Goal: Task Accomplishment & Management: Manage account settings

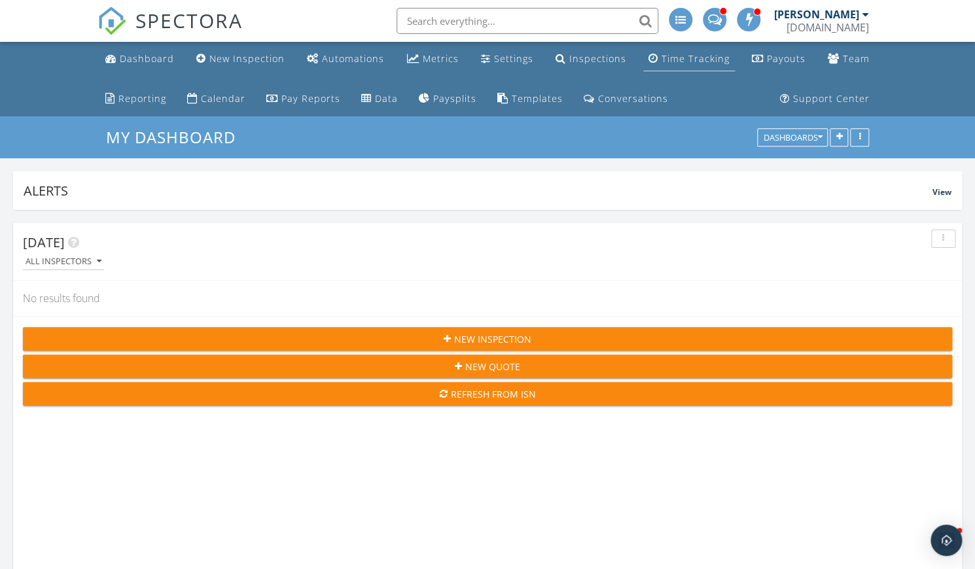
click at [698, 60] on div "Time Tracking" at bounding box center [695, 58] width 68 height 12
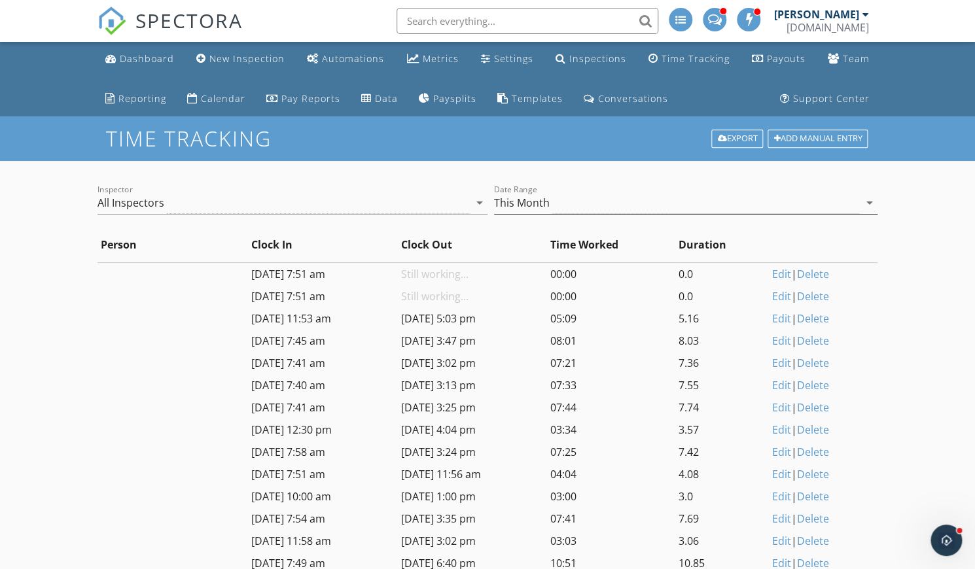
click at [595, 208] on div "This Month" at bounding box center [676, 203] width 365 height 22
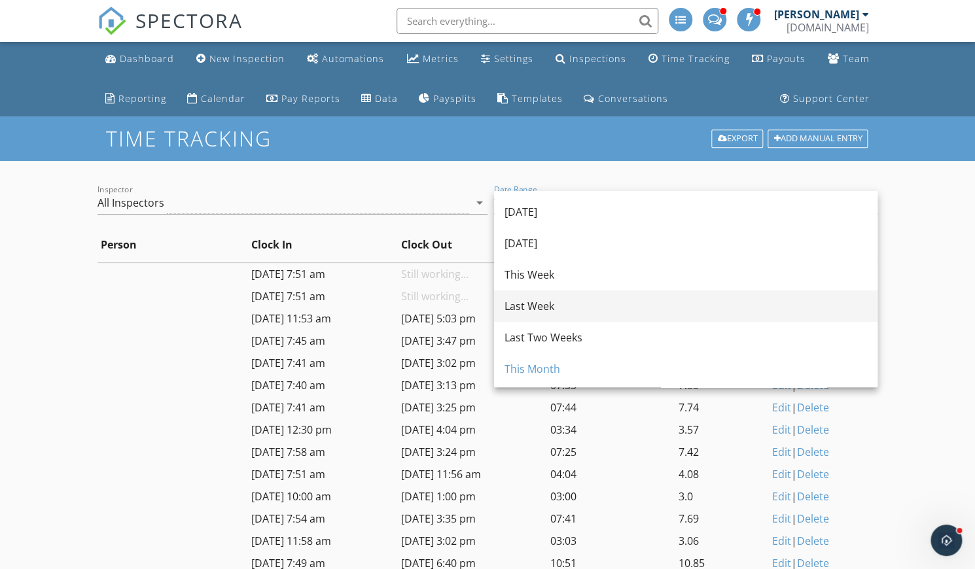
click at [546, 302] on div "Last Week" at bounding box center [685, 306] width 362 height 16
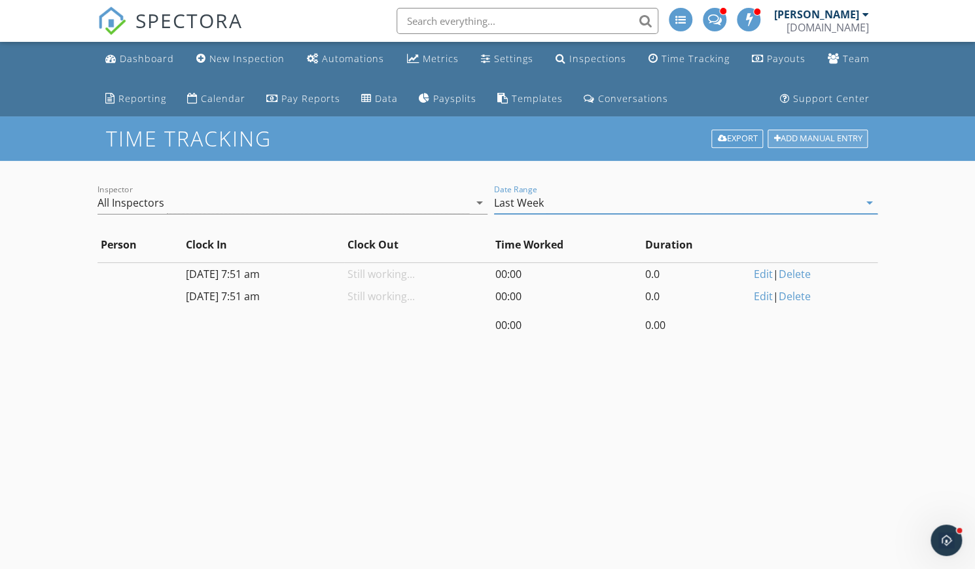
click at [793, 143] on div "Add Manual Entry" at bounding box center [817, 139] width 100 height 18
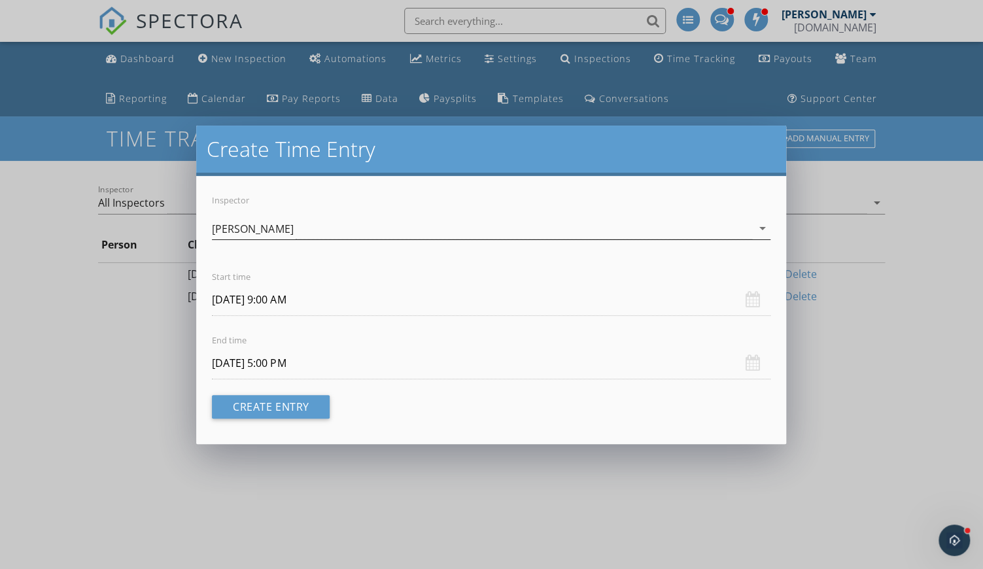
click at [244, 230] on div "[PERSON_NAME]" at bounding box center [252, 229] width 81 height 12
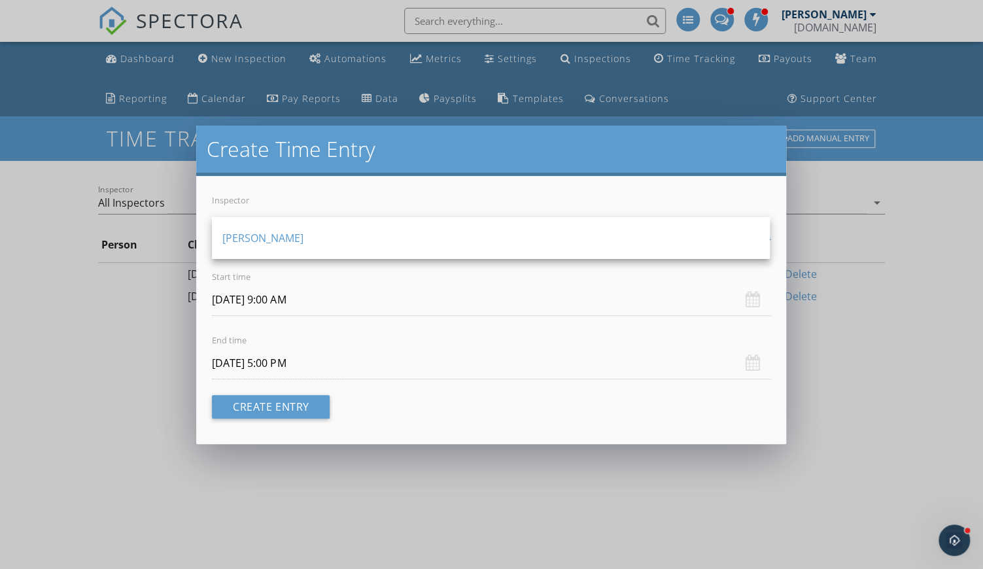
click at [486, 444] on div "Create Time Entry Inspector [PERSON_NAME] arrow_drop_down Start time [DATE] 9:0…" at bounding box center [491, 284] width 983 height 569
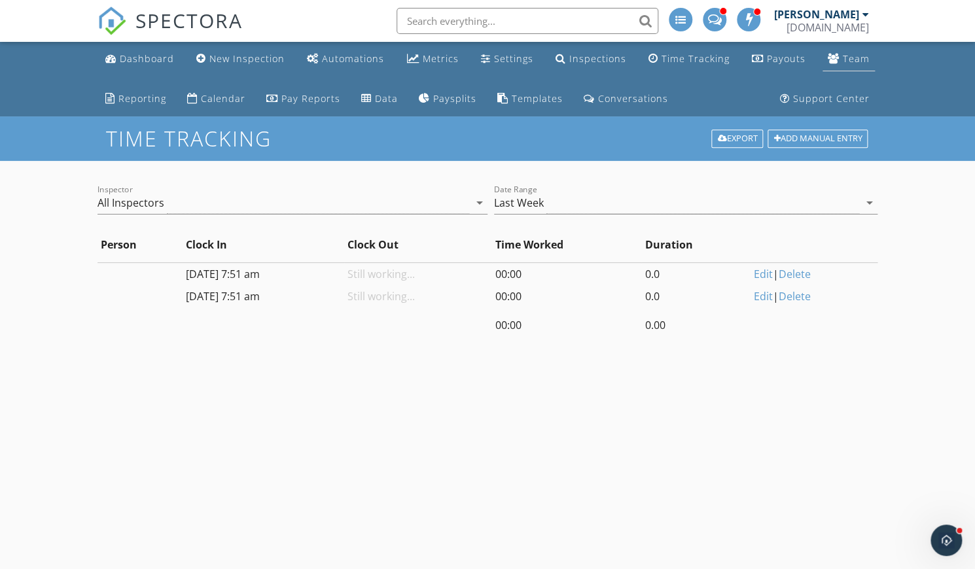
click at [867, 64] on div "Team" at bounding box center [856, 58] width 27 height 12
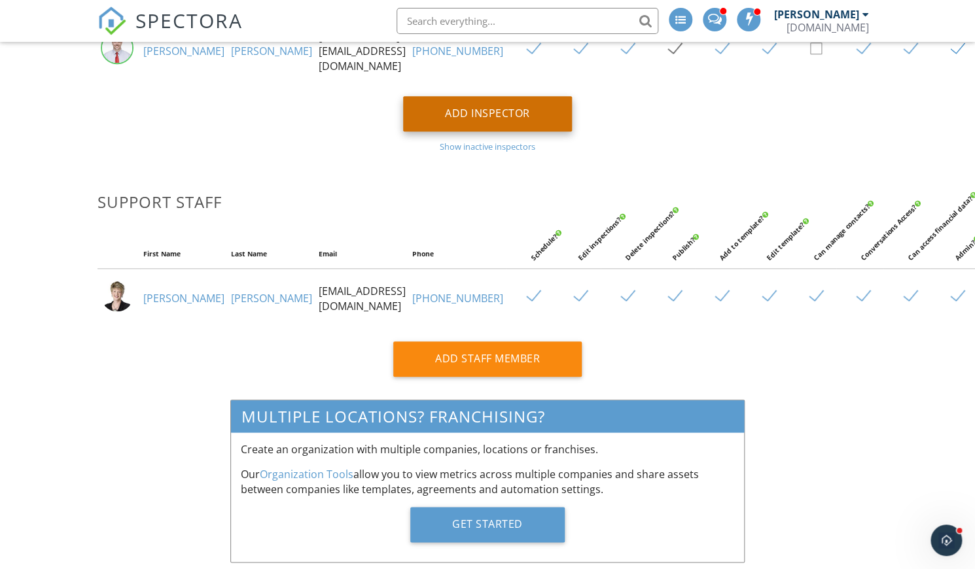
scroll to position [444, 0]
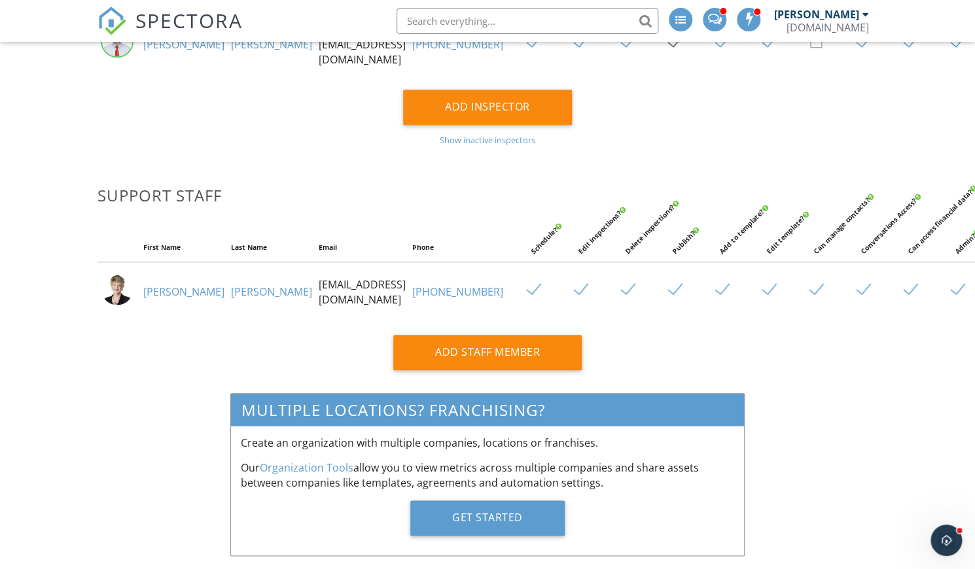
click at [484, 145] on div "Show inactive inspectors" at bounding box center [487, 140] width 780 height 10
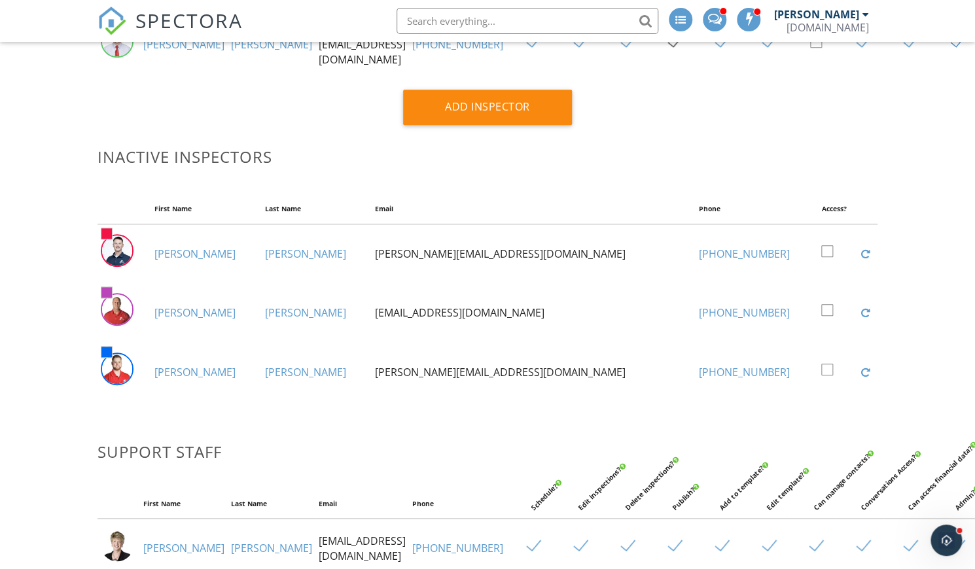
click at [821, 255] on label at bounding box center [832, 252] width 23 height 16
click at [821, 255] on input "checkbox" at bounding box center [825, 253] width 9 height 9
checkbox input "true"
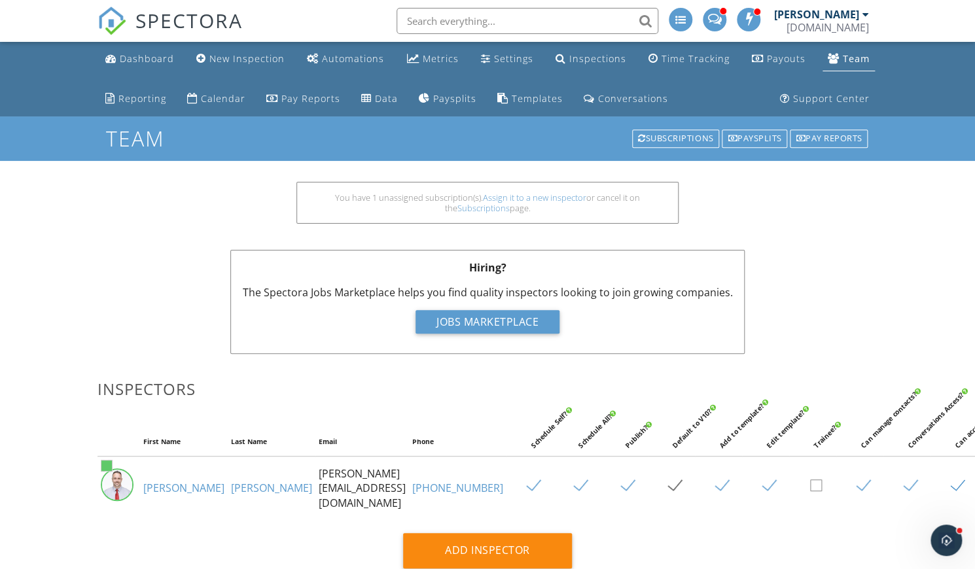
scroll to position [0, 0]
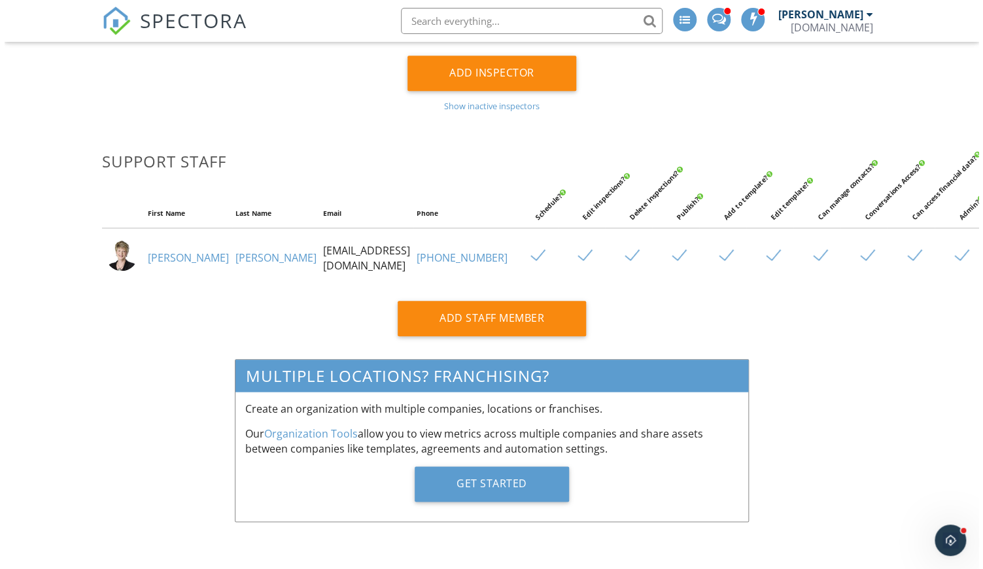
scroll to position [491, 0]
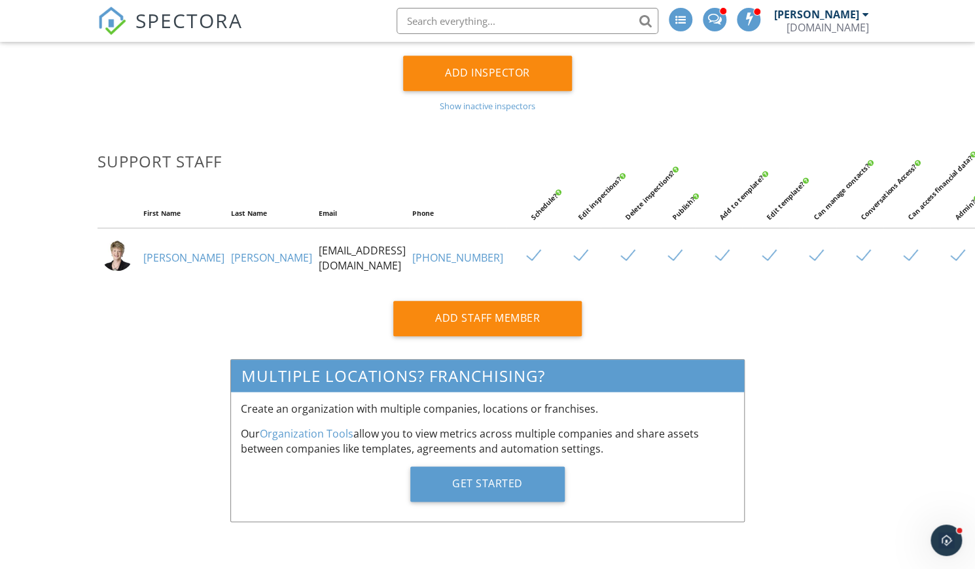
click at [485, 102] on div "Show inactive inspectors" at bounding box center [487, 106] width 780 height 10
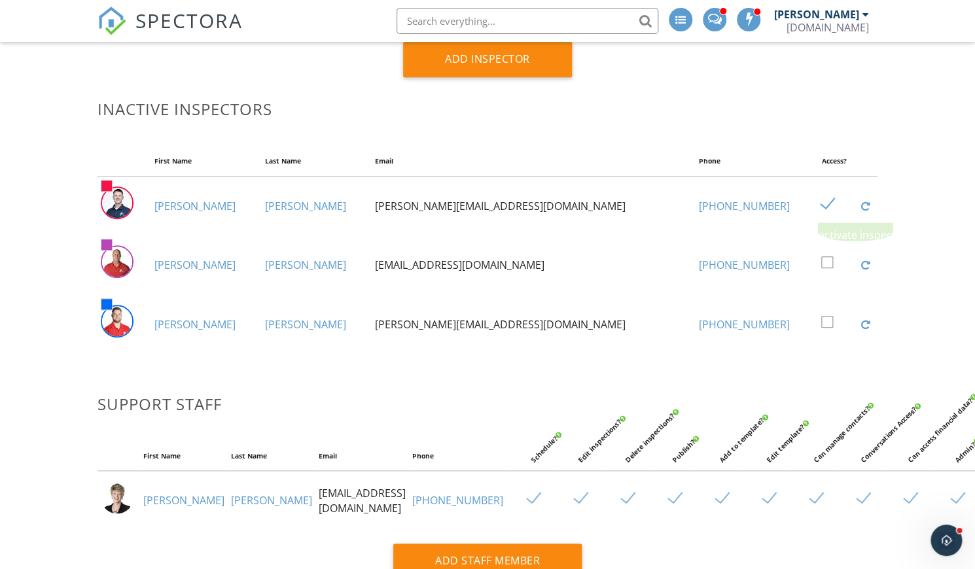
click at [821, 209] on label at bounding box center [832, 204] width 23 height 16
checkbox input "false"
click at [861, 207] on div at bounding box center [865, 206] width 9 height 10
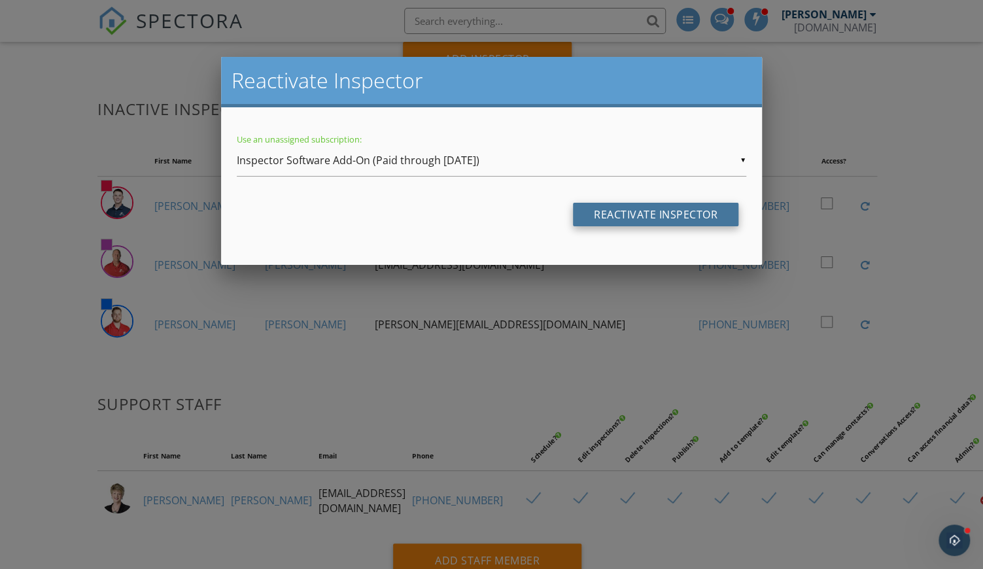
click at [627, 209] on input "Reactivate Inspector" at bounding box center [655, 215] width 165 height 24
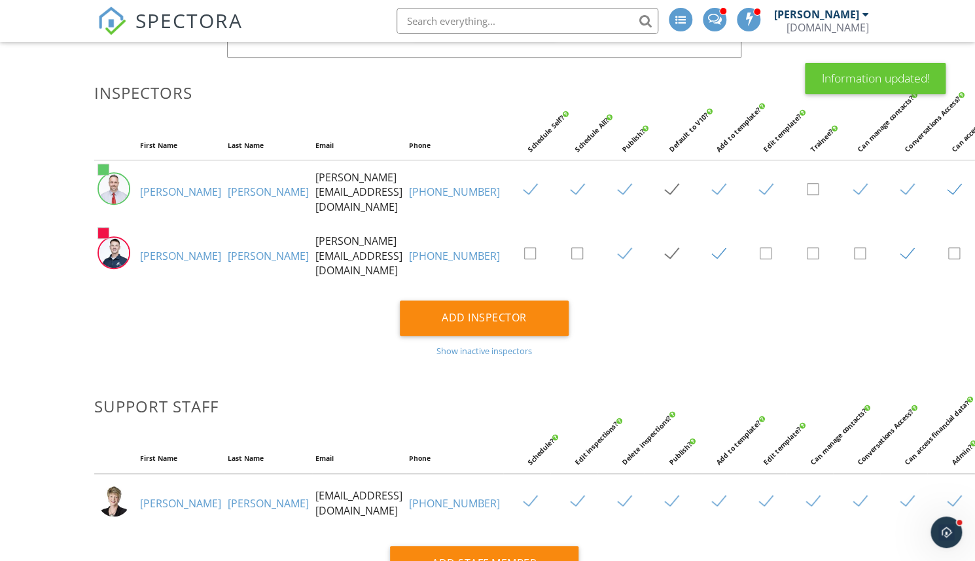
scroll to position [228, 4]
click at [618, 251] on label at bounding box center [629, 254] width 23 height 16
checkbox input "false"
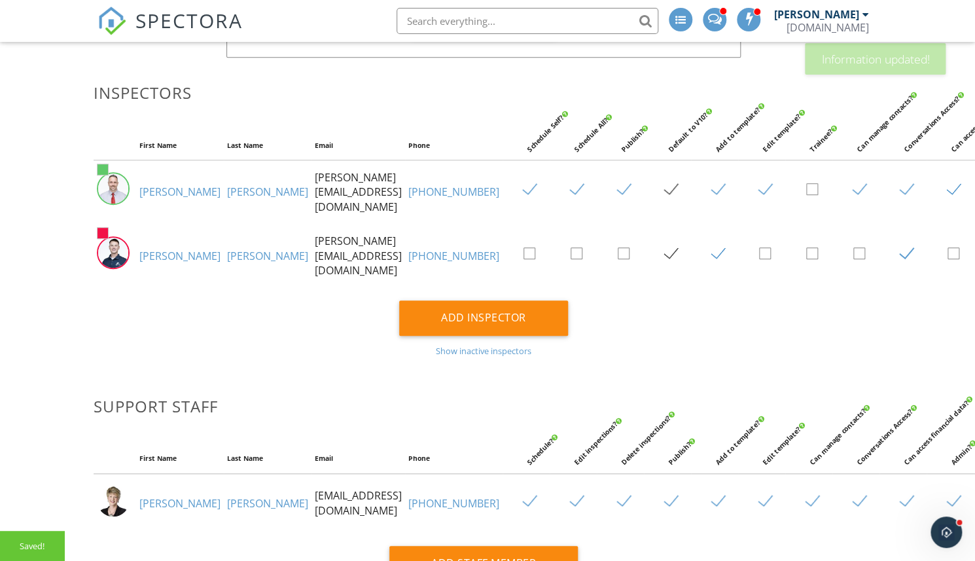
click at [665, 250] on label at bounding box center [676, 254] width 23 height 16
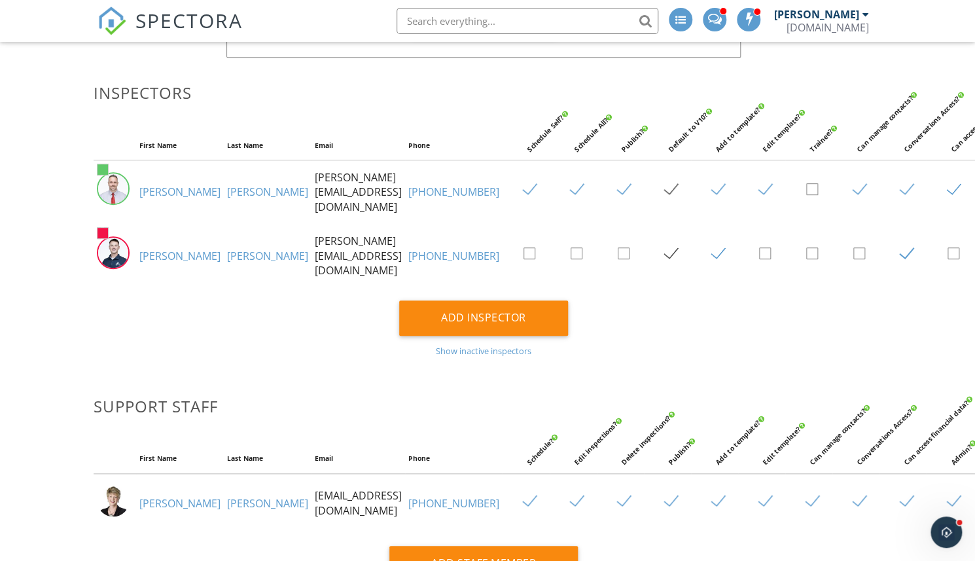
click at [691, 248] on td at bounding box center [714, 255] width 47 height 63
click at [712, 248] on label at bounding box center [723, 254] width 23 height 16
checkbox input "false"
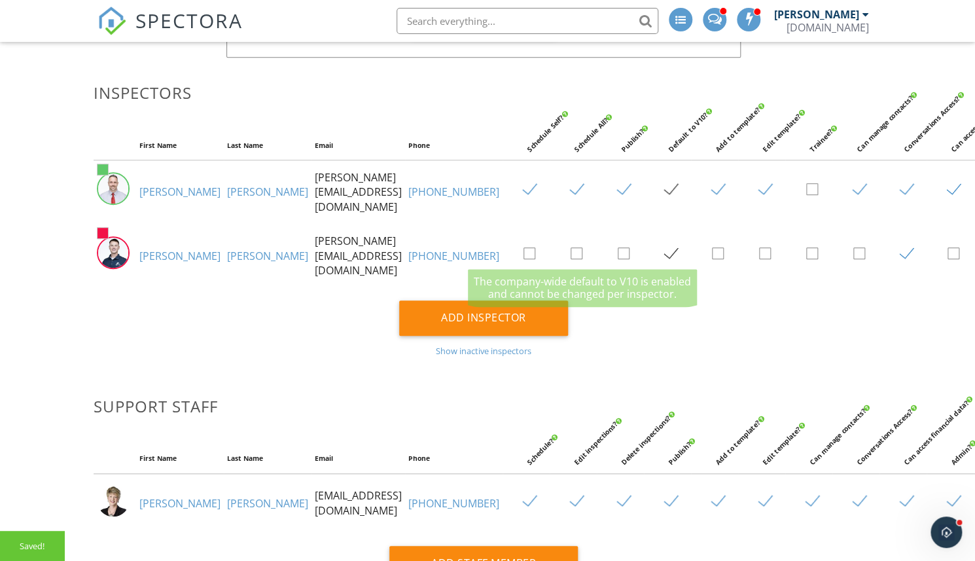
click at [665, 247] on label at bounding box center [676, 254] width 23 height 16
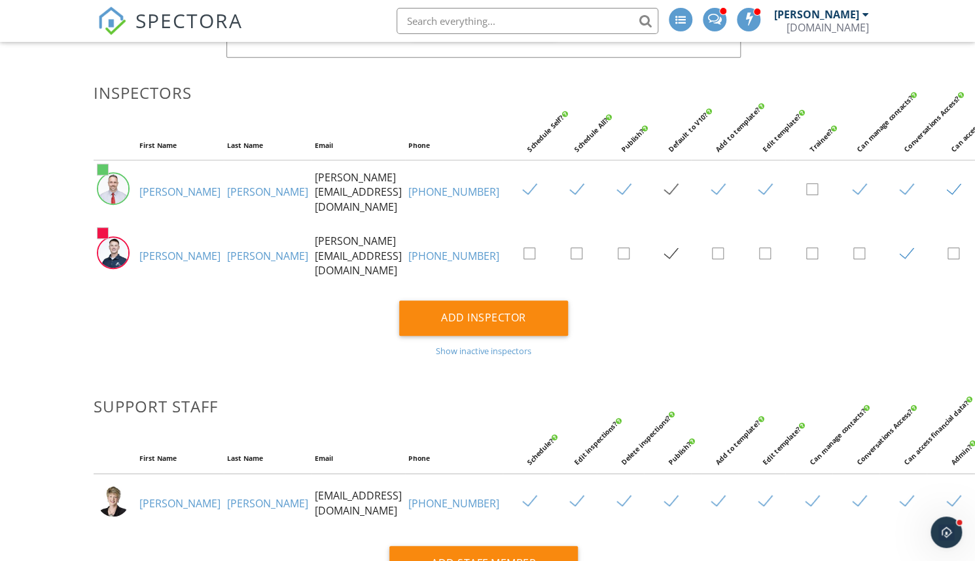
click at [900, 249] on label at bounding box center [911, 254] width 23 height 16
checkbox input "false"
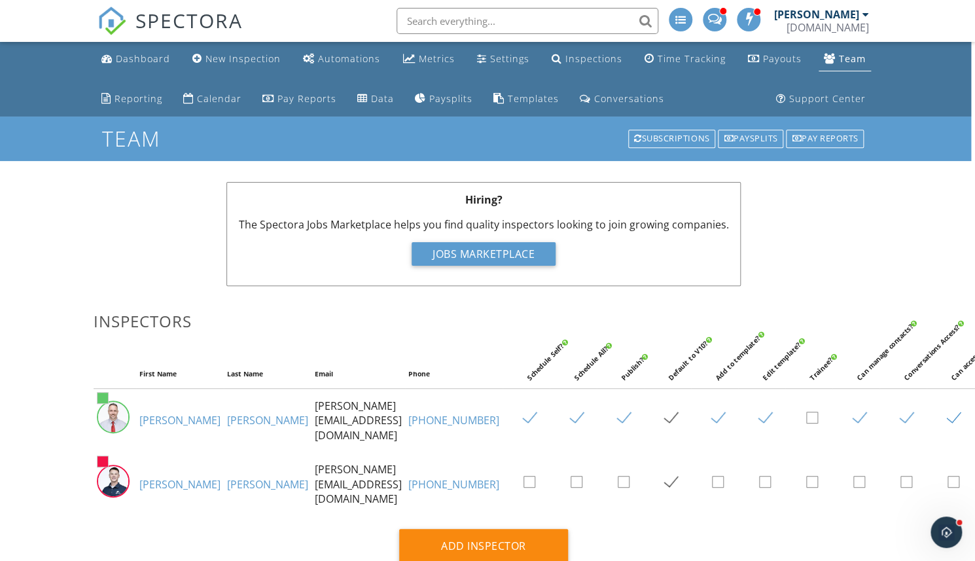
scroll to position [0, 4]
click at [682, 58] on div "Time Tracking" at bounding box center [691, 58] width 68 height 12
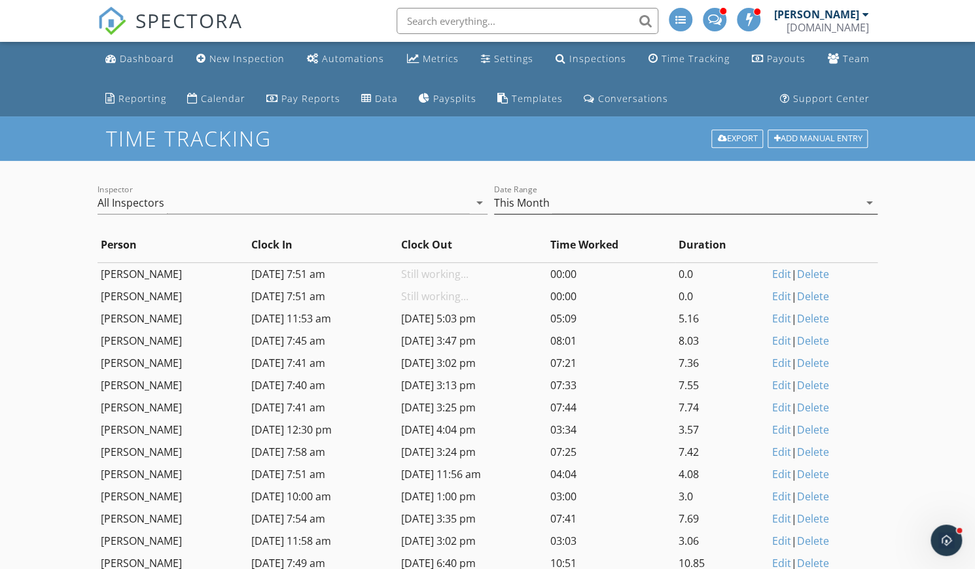
click at [525, 205] on div "This Month" at bounding box center [522, 203] width 56 height 12
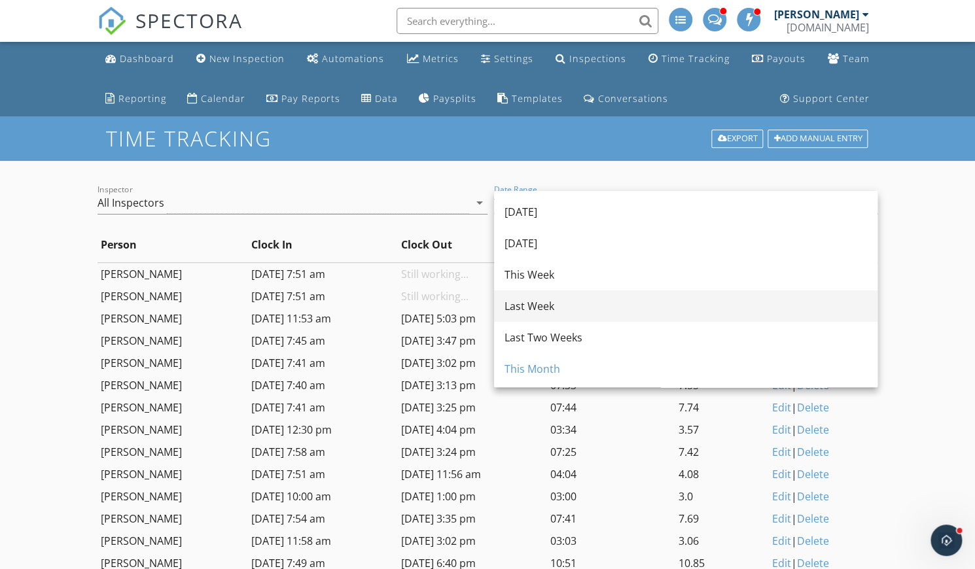
click at [533, 311] on div "Last Week" at bounding box center [685, 306] width 362 height 16
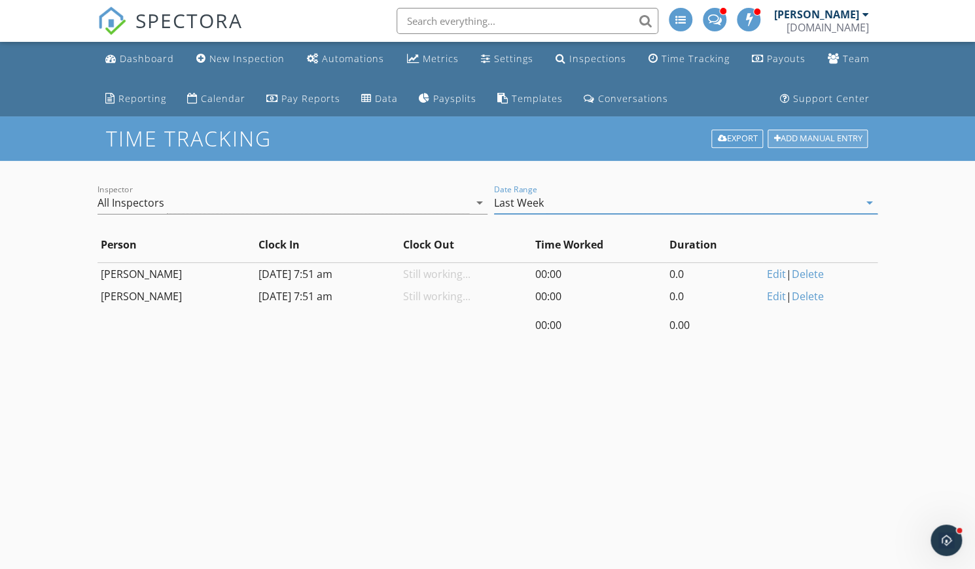
click at [788, 139] on div "Add Manual Entry" at bounding box center [817, 139] width 100 height 18
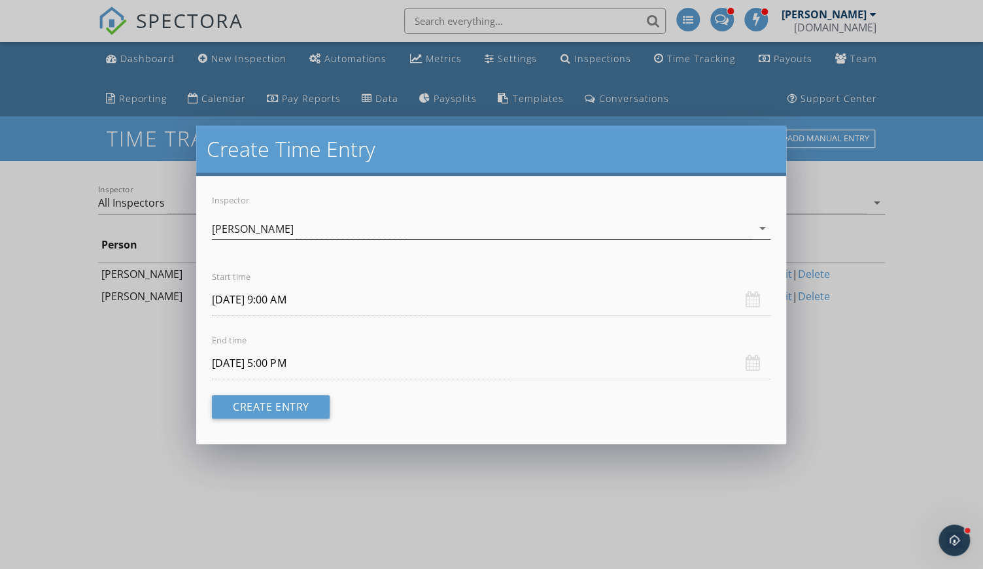
click at [285, 227] on div "[PERSON_NAME]" at bounding box center [482, 229] width 540 height 22
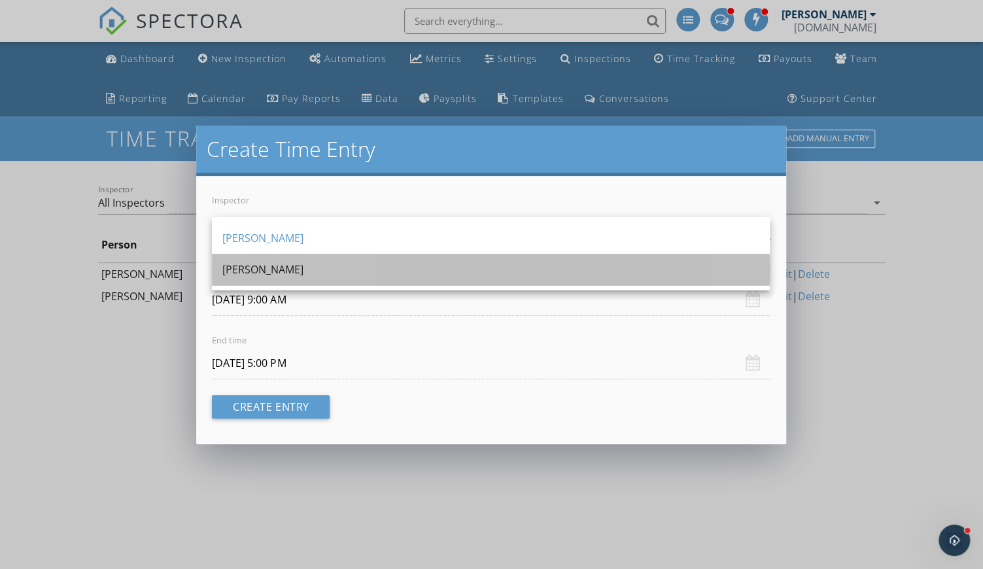
click at [254, 278] on div "Brandon Hopkins" at bounding box center [490, 269] width 537 height 31
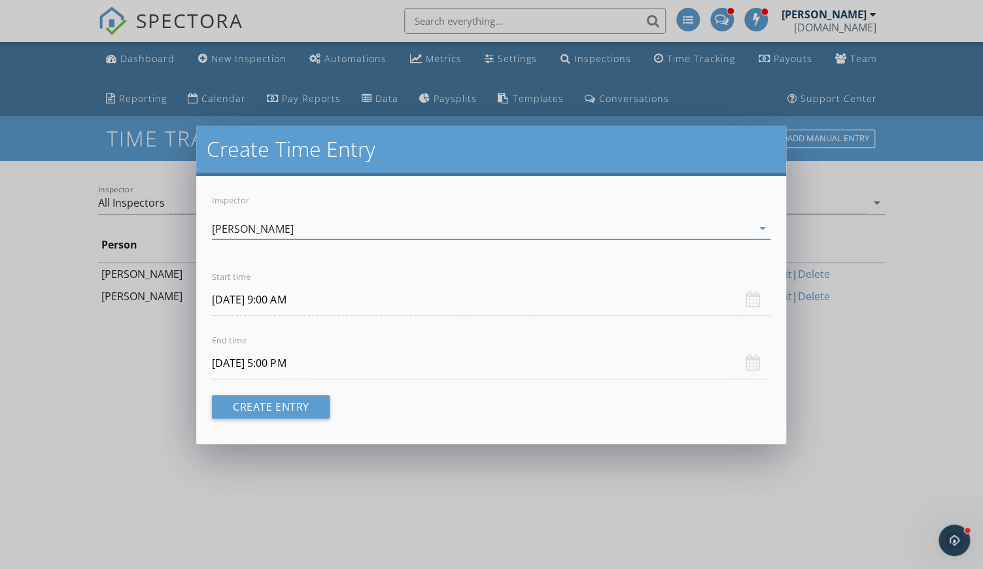
click at [279, 299] on input "[DATE] 9:00 AM" at bounding box center [491, 300] width 558 height 32
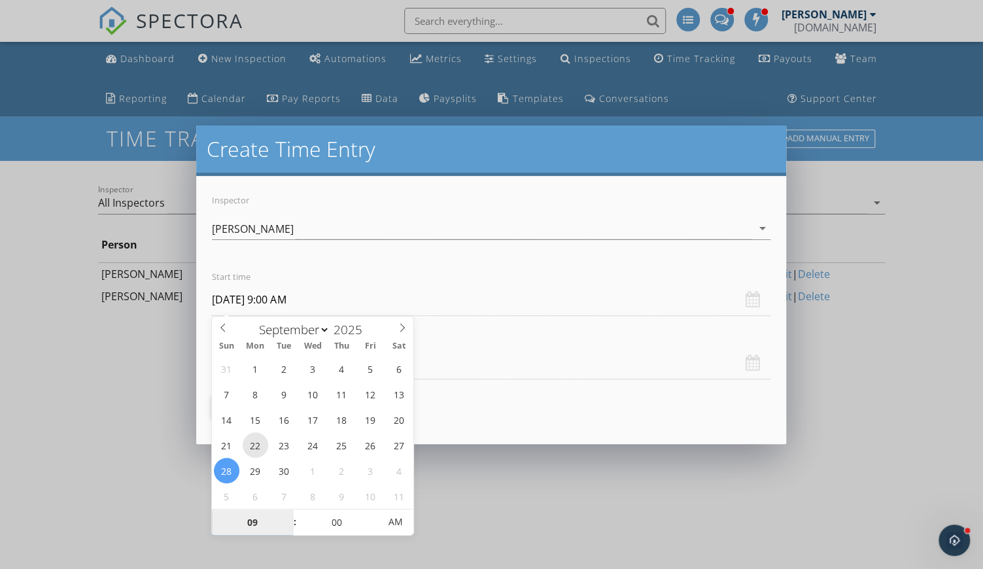
type input "September 22, 2025 9:00 AM"
click at [502, 353] on input "[DATE] 5:00 PM" at bounding box center [491, 363] width 558 height 32
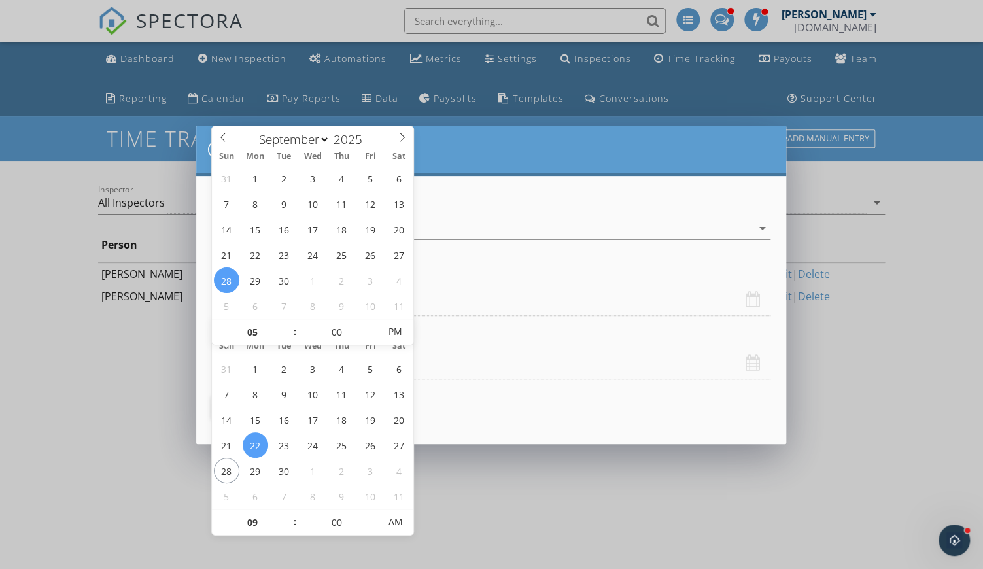
click at [502, 353] on input "[DATE] 5:00 PM" at bounding box center [491, 363] width 558 height 32
click at [502, 409] on div "Inspector Brandon Hopkins arrow_drop_down Start time September 22, 2025 9:00 AM…" at bounding box center [490, 310] width 589 height 268
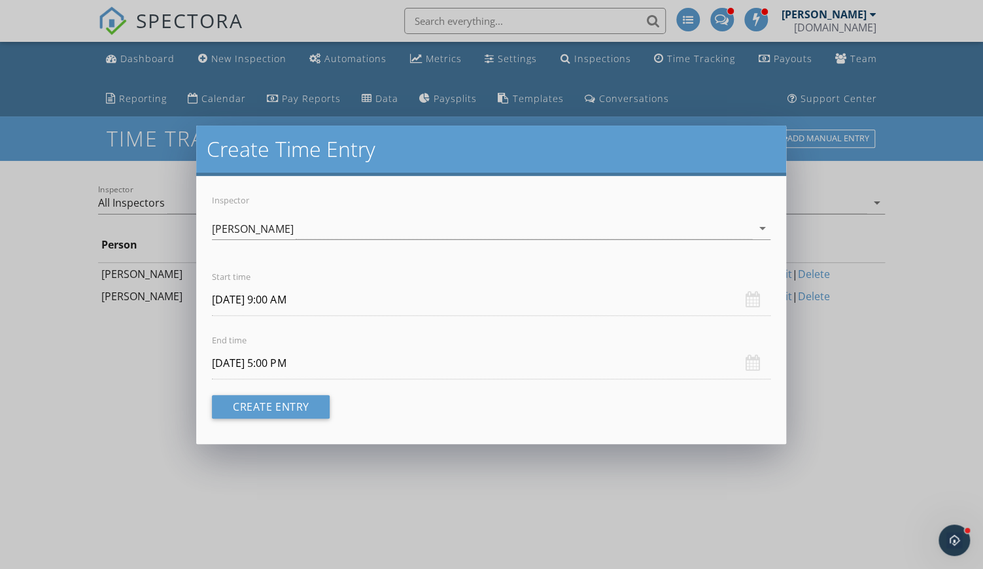
click at [288, 298] on input "September 22, 2025 9:00 AM" at bounding box center [491, 300] width 558 height 32
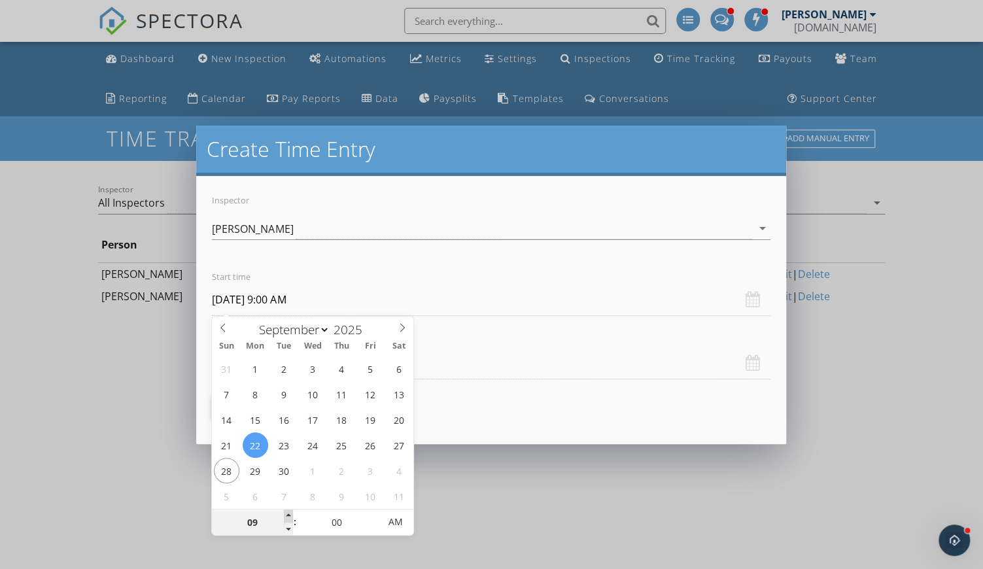
type input "10"
type input "September 22, 2025 10:00 AM"
click at [287, 513] on span at bounding box center [288, 516] width 9 height 13
type input "11"
type input "September 22, 2025 11:00 AM"
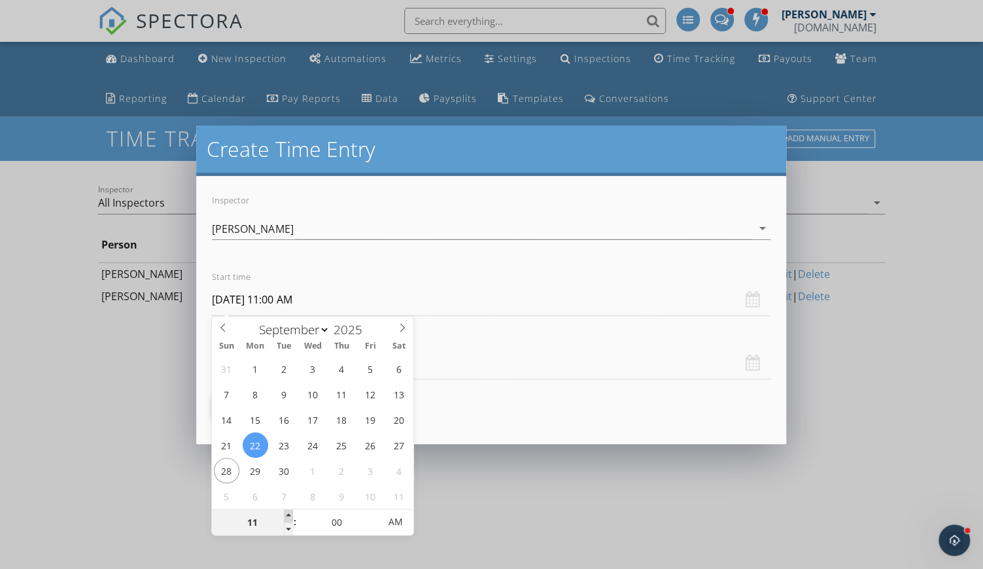
click at [287, 513] on span at bounding box center [288, 516] width 9 height 13
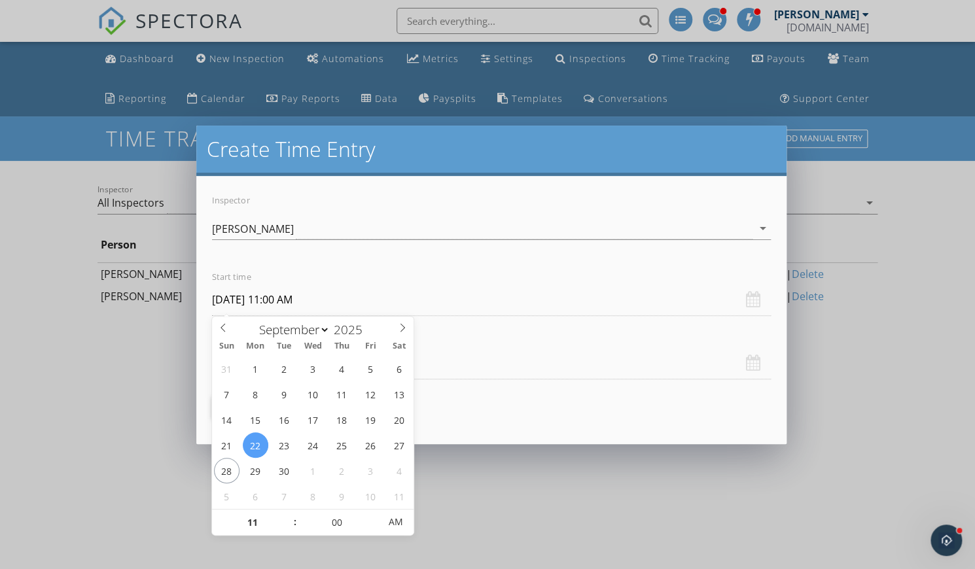
click at [484, 493] on div "Create Time Entry Inspector Brandon Hopkins arrow_drop_down Start time Septembe…" at bounding box center [487, 284] width 975 height 569
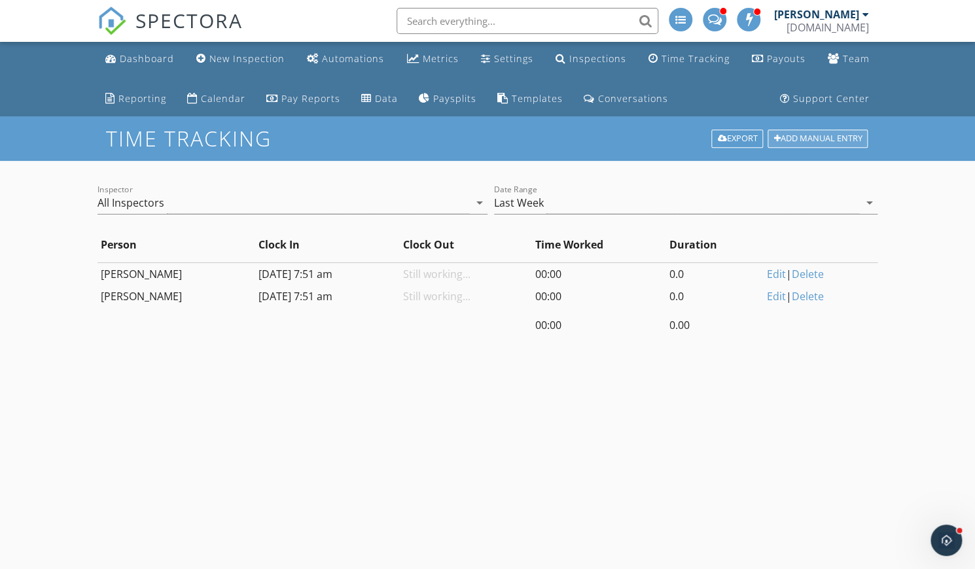
click at [786, 139] on div "Add Manual Entry" at bounding box center [817, 139] width 100 height 18
select select "8"
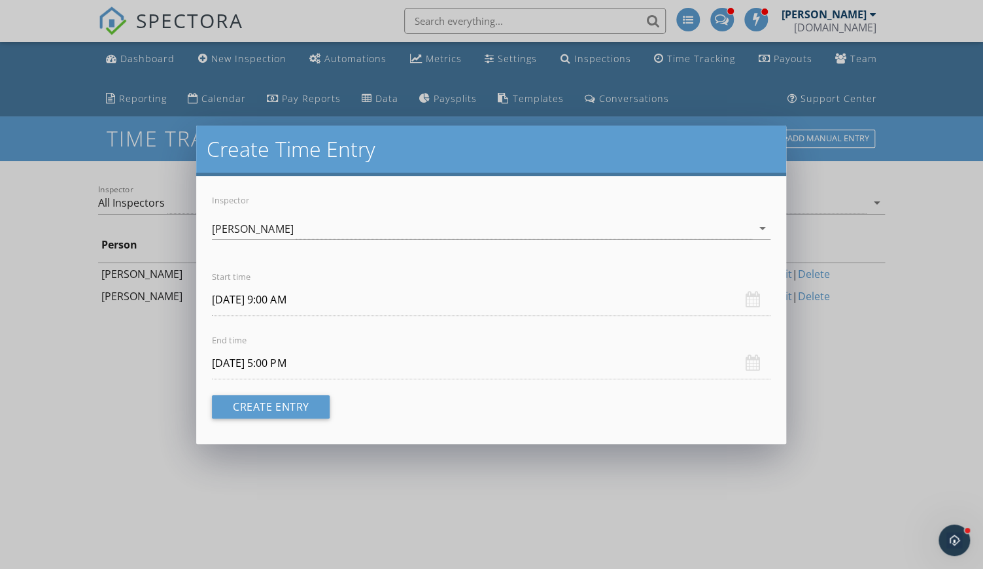
click at [299, 304] on input "[DATE] 9:00 AM" at bounding box center [491, 300] width 558 height 32
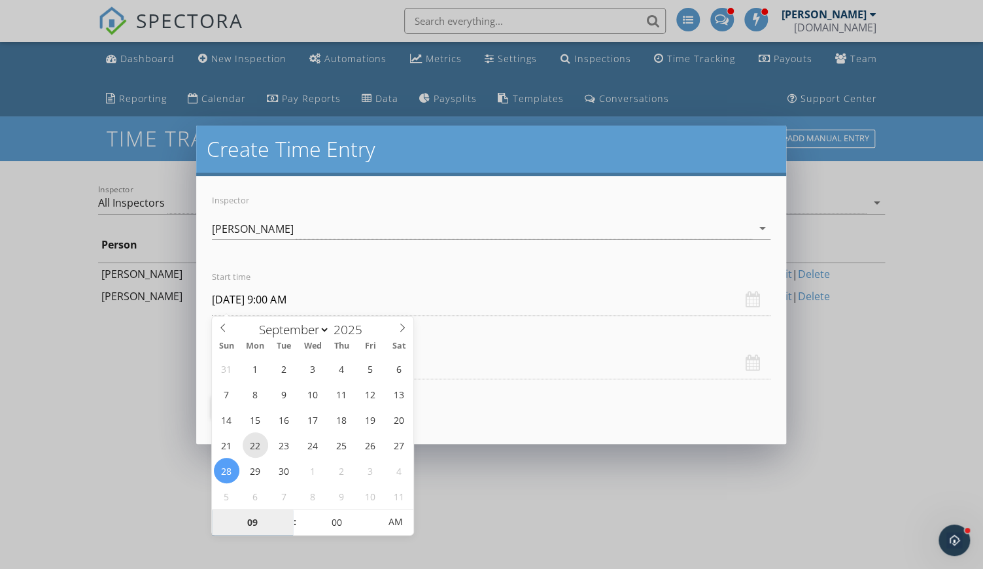
type input "September 22, 2025 9:00 AM"
type input "10"
type input "September 22, 2025 10:00 AM"
click at [288, 514] on span at bounding box center [288, 516] width 9 height 13
type input "11"
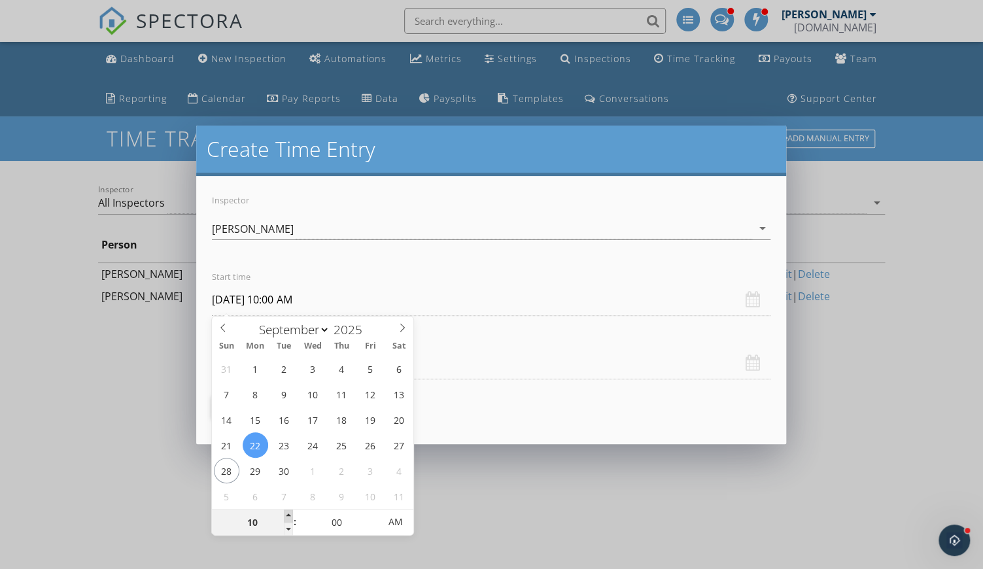
type input "September 22, 2025 11:00 AM"
click at [288, 514] on span at bounding box center [288, 516] width 9 height 13
type input "12"
type input "September 22, 2025 12:00 PM"
click at [288, 514] on span at bounding box center [288, 516] width 9 height 13
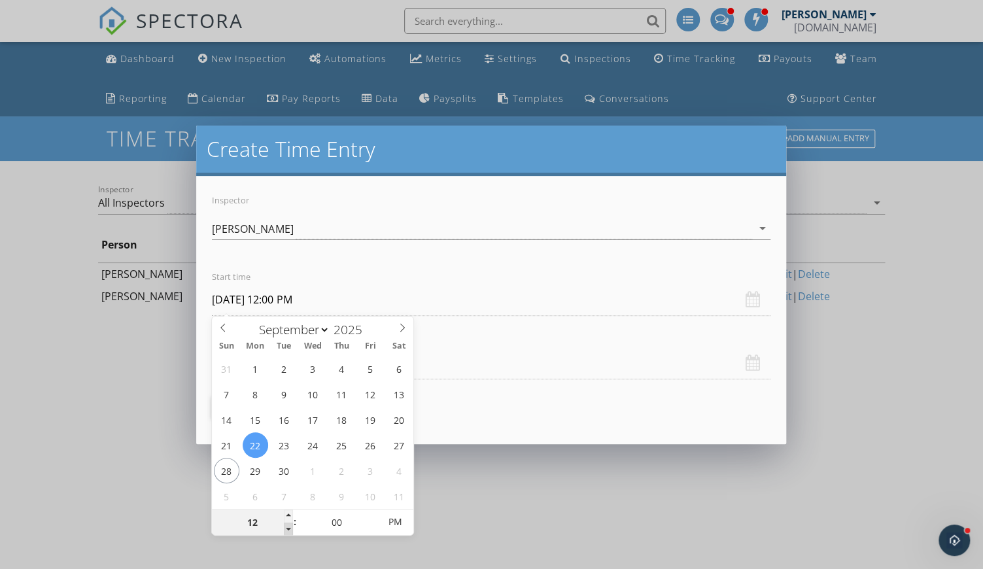
type input "11"
click at [286, 529] on span at bounding box center [288, 529] width 9 height 13
click at [379, 294] on input "September 22, 2025 11:00 AM" at bounding box center [491, 300] width 558 height 32
type input "September 22, 2025 11:00 PM"
select select "9"
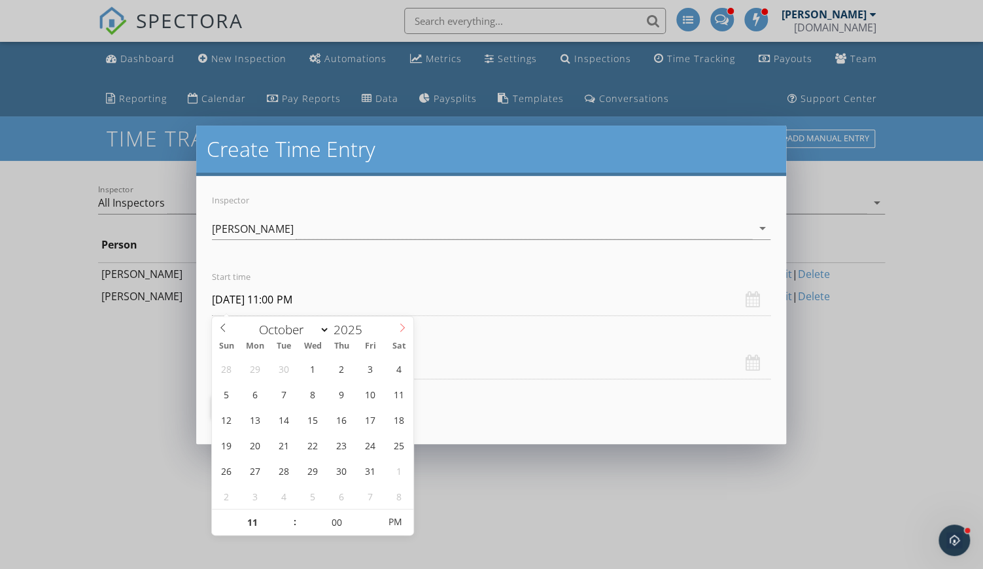
click at [404, 327] on icon at bounding box center [402, 327] width 9 height 9
click at [476, 404] on div "Inspector Nick Welty arrow_drop_down Start time September 22, 2025 11:00 PM End…" at bounding box center [490, 310] width 589 height 268
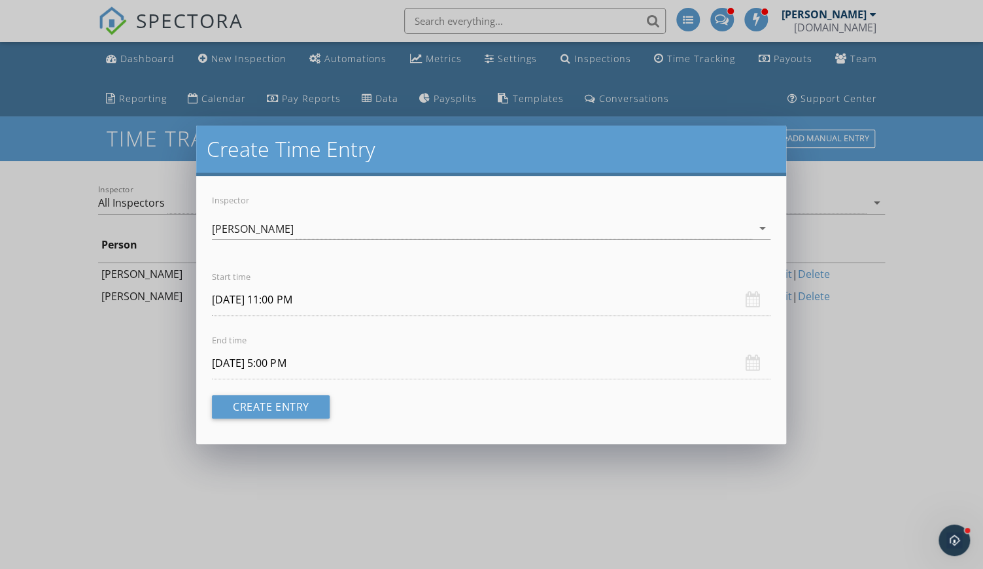
click at [331, 363] on input "[DATE] 5:00 PM" at bounding box center [491, 363] width 558 height 32
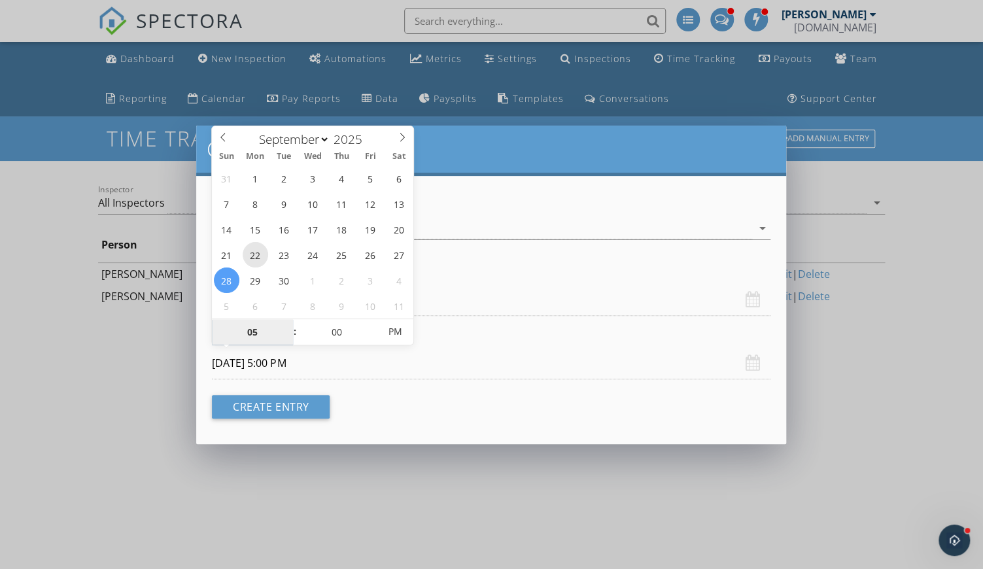
type input "September 22, 2025 5:00 PM"
type input "06"
type input "September 22, 2025 6:00 PM"
click at [287, 325] on span at bounding box center [288, 325] width 9 height 13
type input "07"
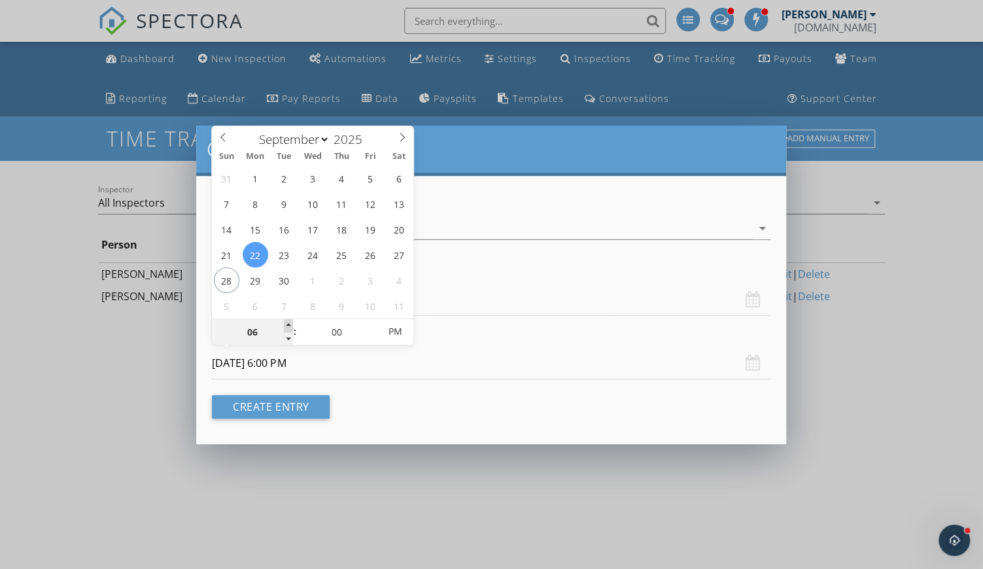
type input "September 22, 2025 7:00 PM"
click at [287, 325] on span at bounding box center [288, 325] width 9 height 13
type input "06"
type input "September 22, 2025 6:00 PM"
click at [287, 340] on span at bounding box center [288, 338] width 9 height 13
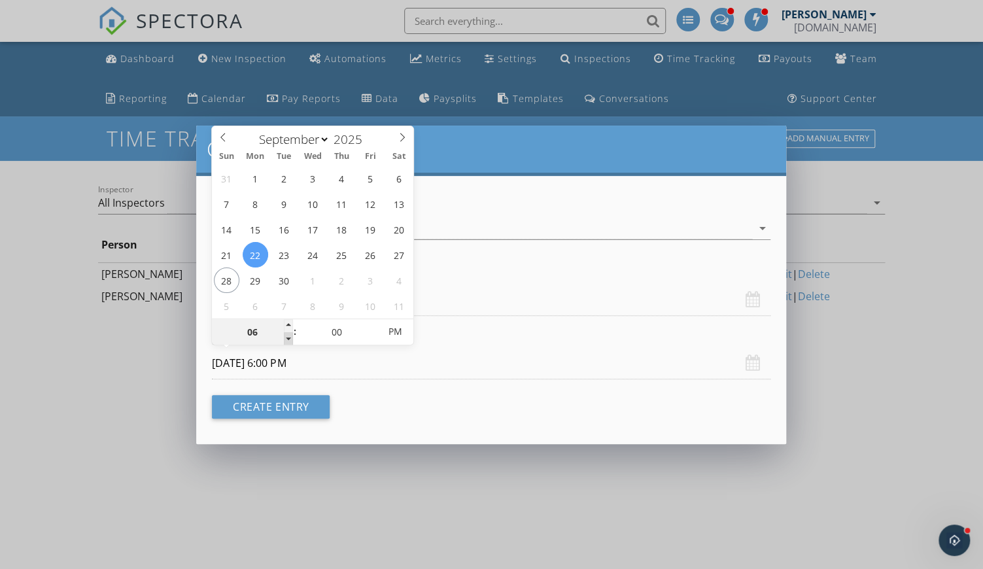
type input "05"
type input "September 22, 2025 5:00 PM"
click at [287, 340] on span at bounding box center [288, 338] width 9 height 13
type input "04"
type input "September 22, 2025 4:00 PM"
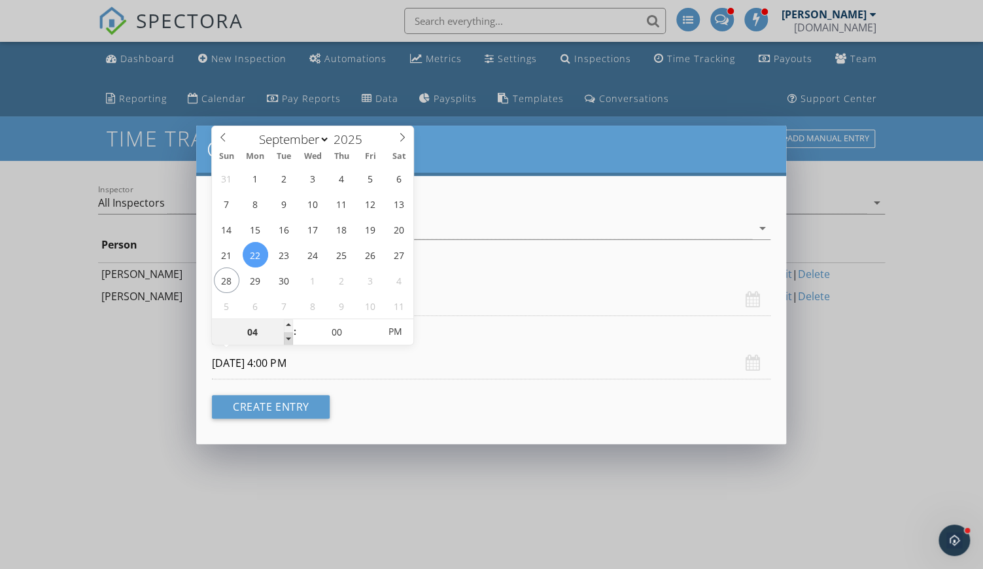
click at [287, 340] on span at bounding box center [288, 338] width 9 height 13
type input "03"
type input "September 22, 2025 3:00 PM"
click at [287, 340] on span at bounding box center [288, 338] width 9 height 13
click at [303, 407] on button "Create Entry" at bounding box center [271, 407] width 118 height 24
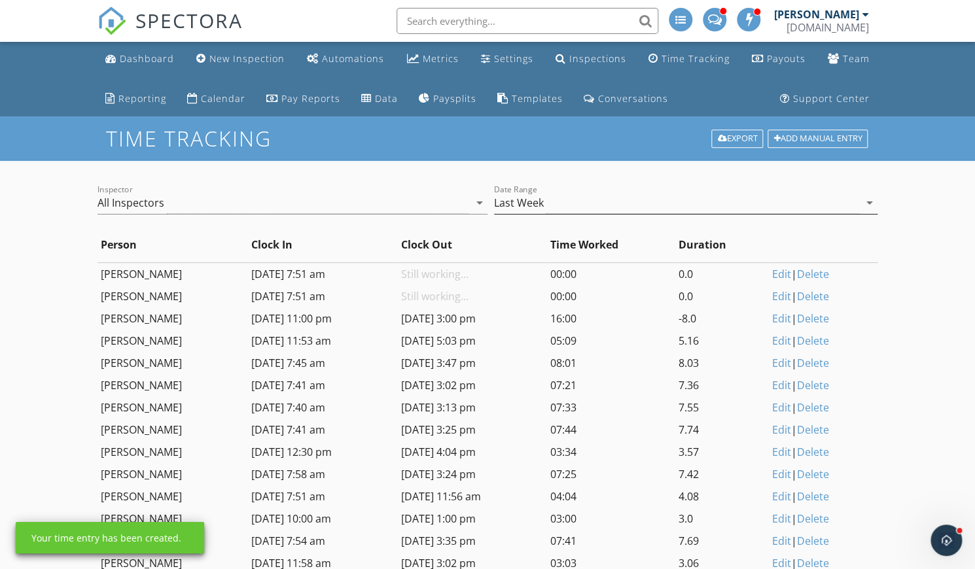
click at [560, 203] on div "Last Week" at bounding box center [676, 203] width 365 height 22
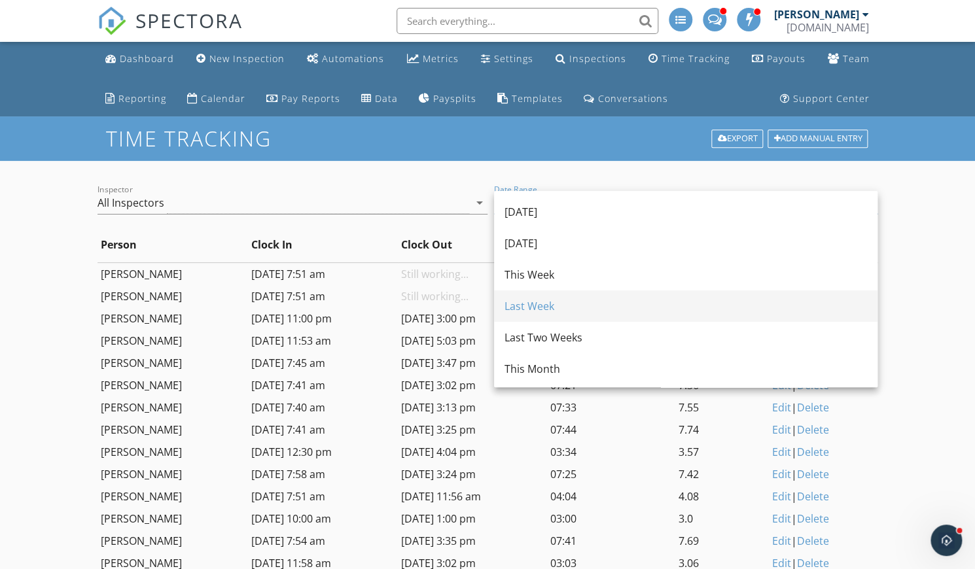
click at [538, 302] on div "Last Week" at bounding box center [685, 306] width 362 height 16
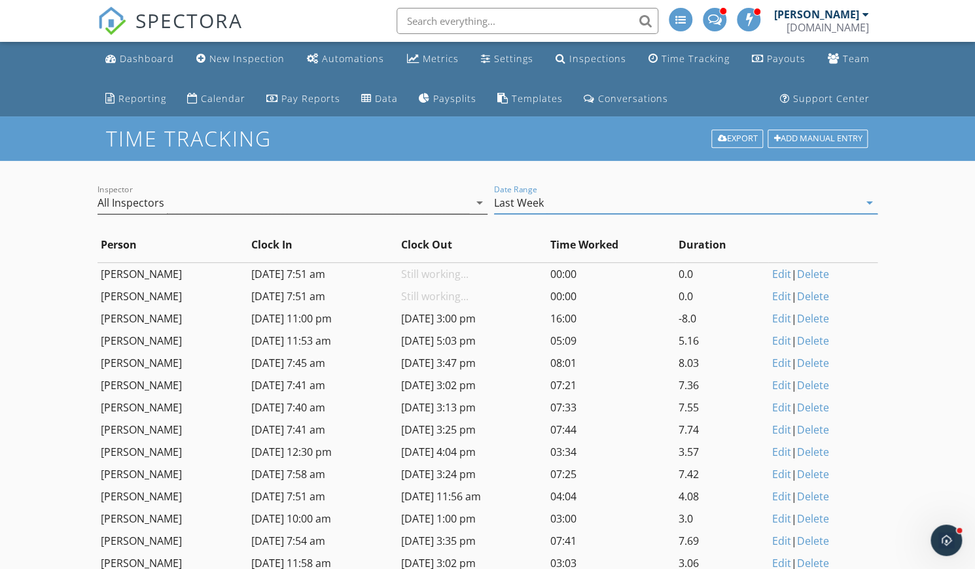
click at [348, 201] on div "All Inspectors" at bounding box center [283, 203] width 372 height 22
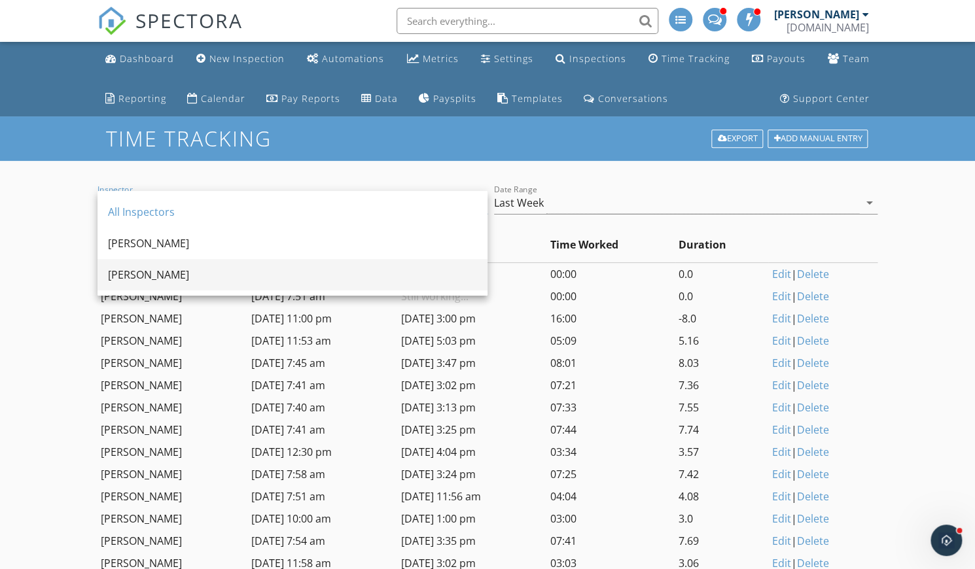
click at [143, 278] on div "Brandon Hopkins" at bounding box center [292, 275] width 369 height 16
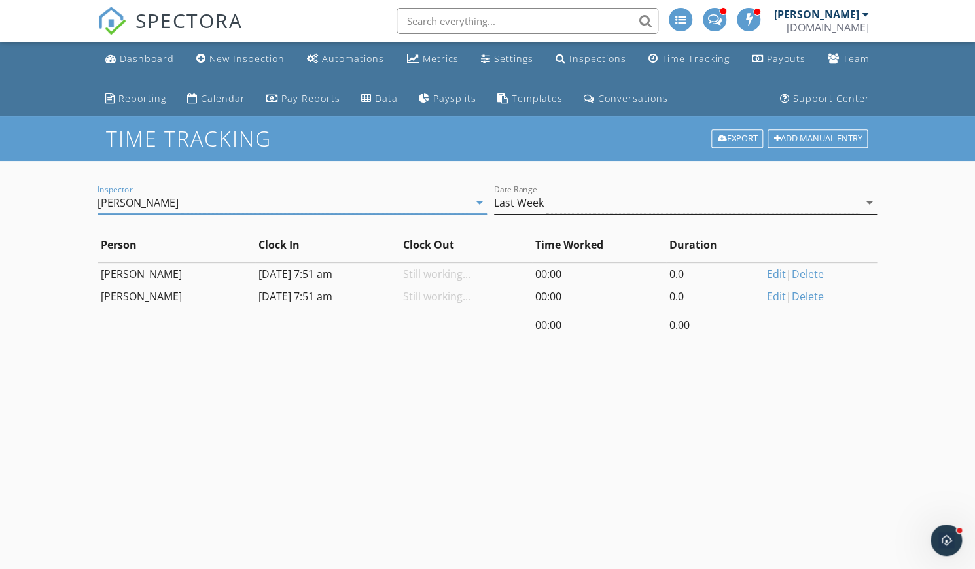
click at [514, 206] on div "Last Week" at bounding box center [519, 203] width 50 height 12
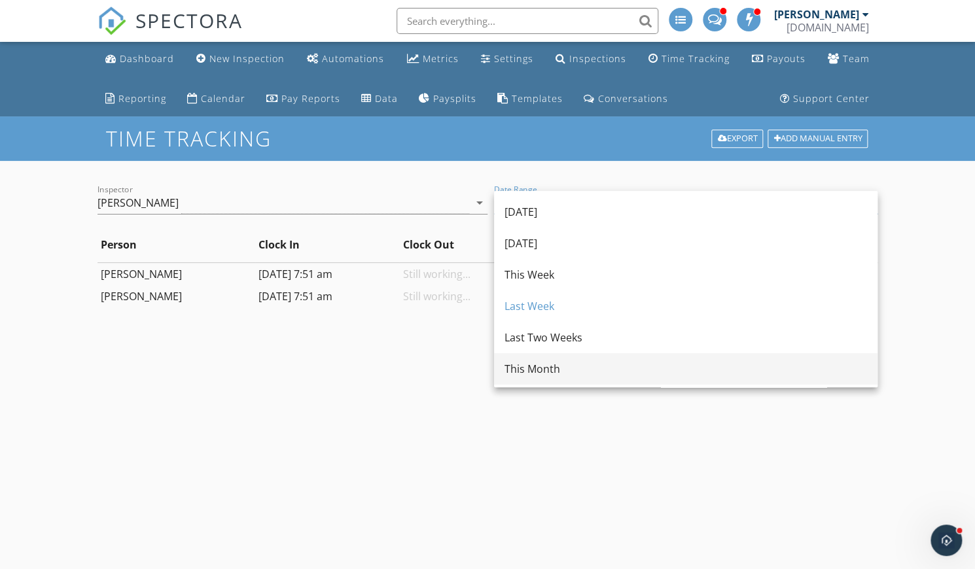
click at [527, 365] on div "This Month" at bounding box center [685, 369] width 362 height 16
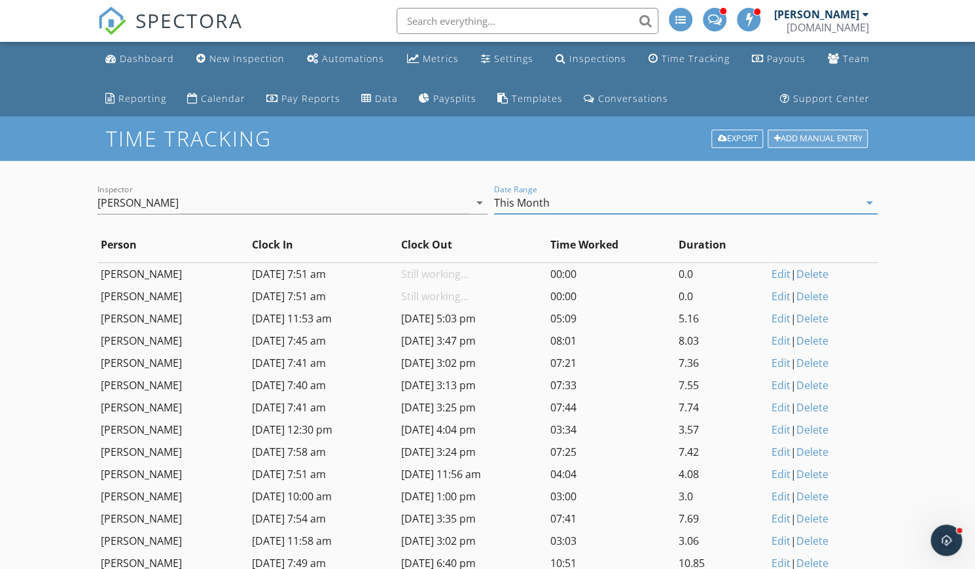
click at [801, 135] on div "Add Manual Entry" at bounding box center [817, 139] width 100 height 18
select select "8"
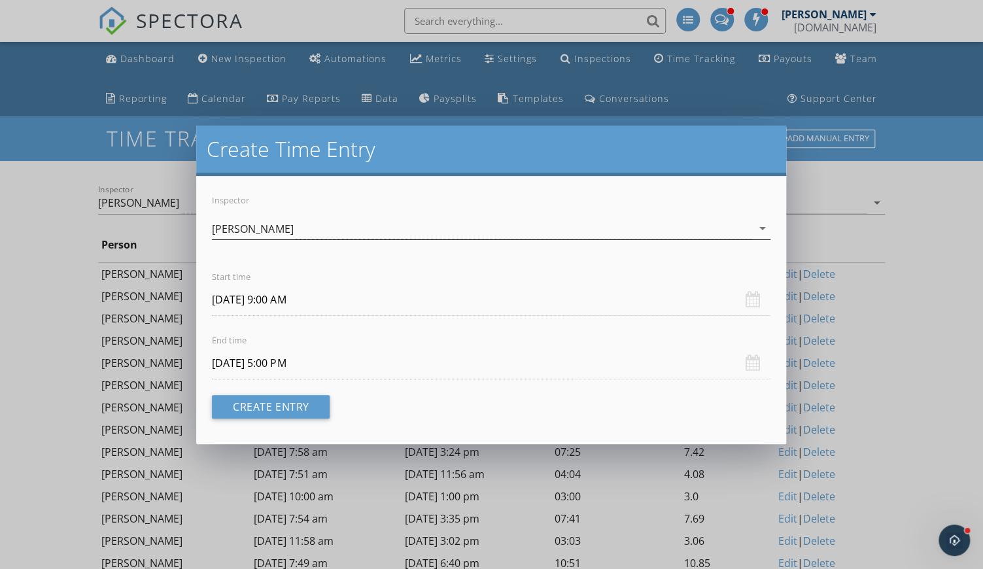
click at [267, 237] on div "[PERSON_NAME]" at bounding box center [482, 229] width 540 height 22
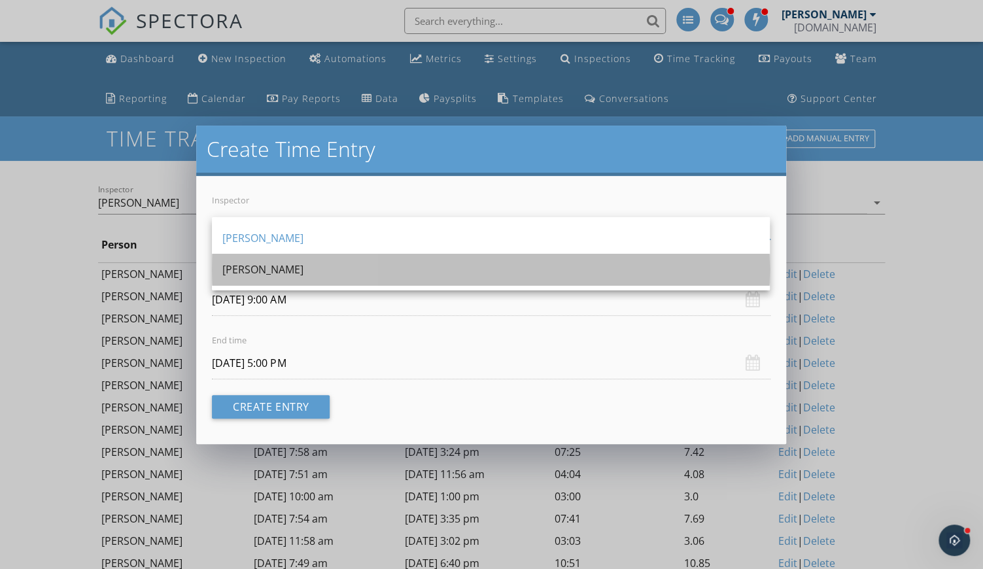
click at [256, 279] on div "Brandon Hopkins" at bounding box center [490, 269] width 537 height 31
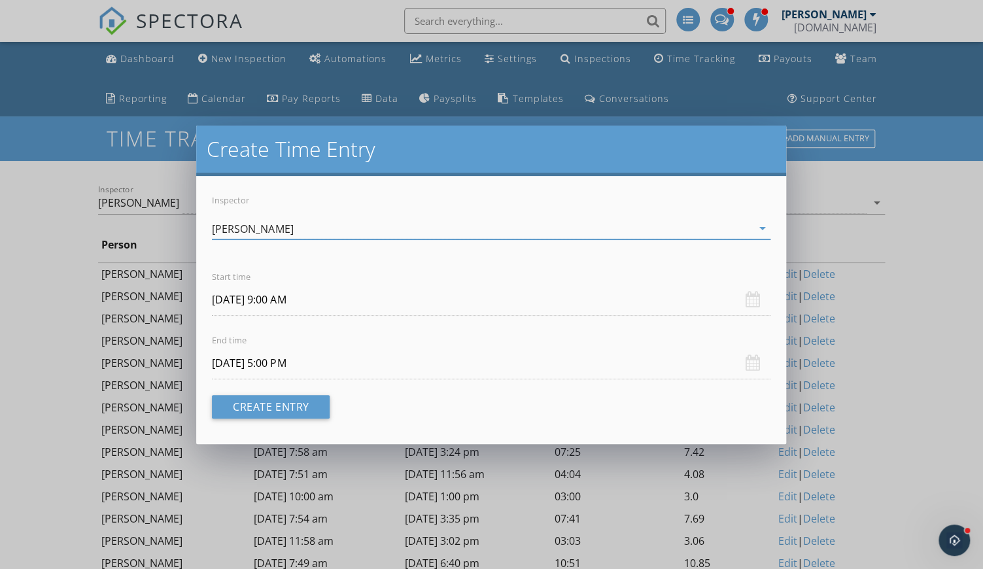
click at [262, 298] on input "[DATE] 9:00 AM" at bounding box center [491, 300] width 558 height 32
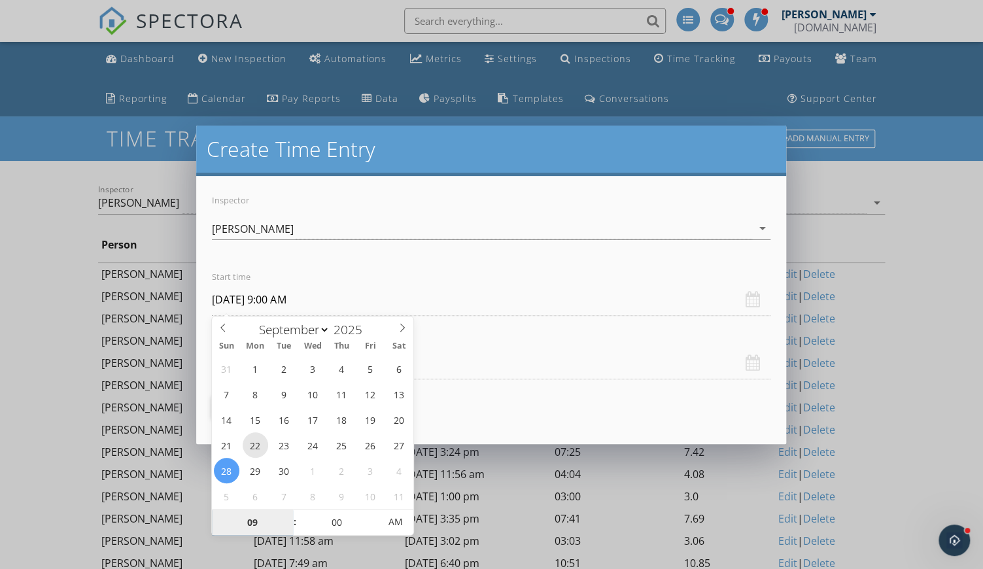
type input "September 22, 2025 9:00 AM"
type input "08"
type input "September 22, 2025 8:00 AM"
click at [288, 527] on span at bounding box center [288, 529] width 9 height 13
type input "09"
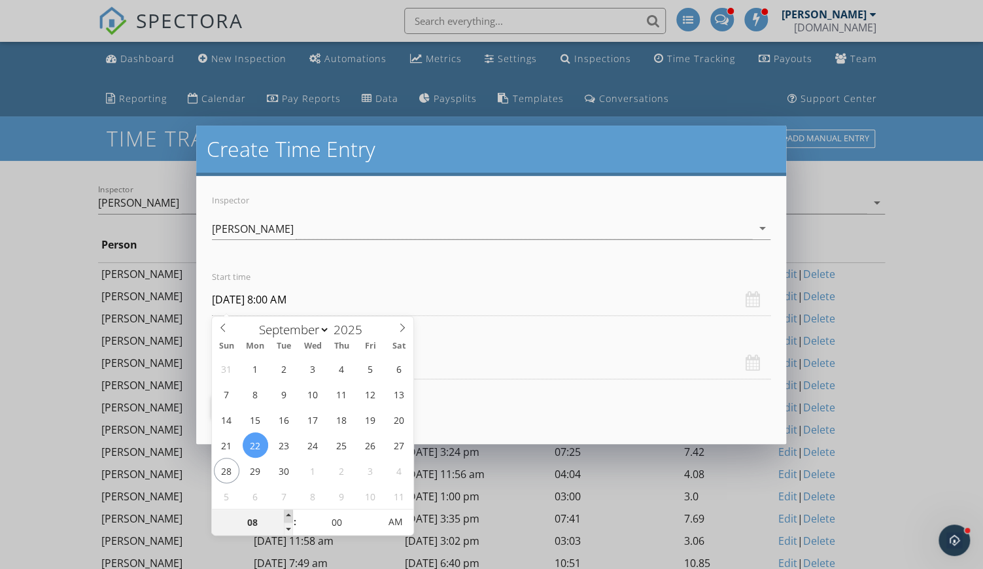
type input "September 22, 2025 9:00 AM"
click at [289, 512] on span at bounding box center [288, 516] width 9 height 13
click at [458, 407] on div "Inspector Brandon Hopkins arrow_drop_down Start time September 22, 2025 9:00 AM…" at bounding box center [490, 310] width 589 height 268
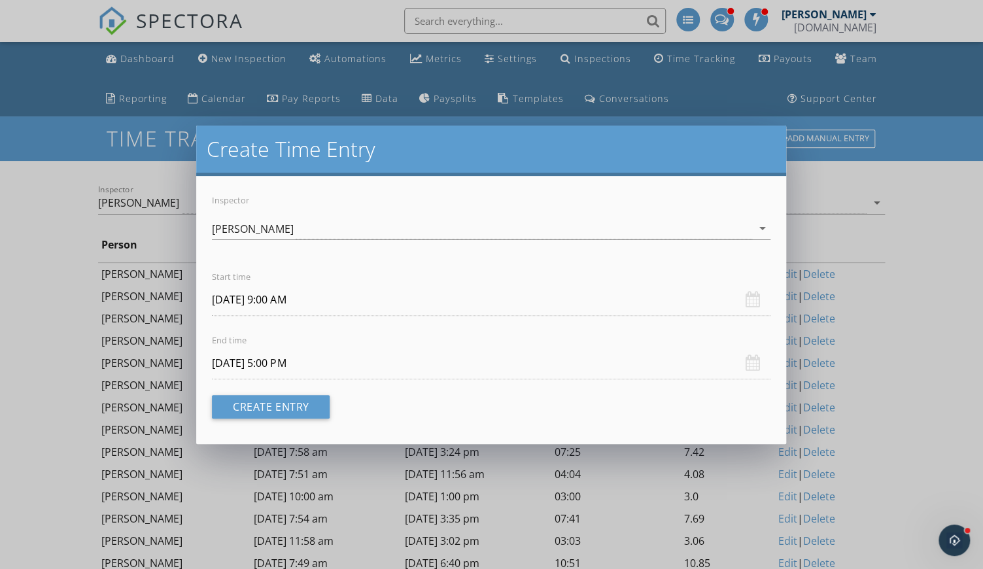
click at [311, 362] on input "[DATE] 5:00 PM" at bounding box center [491, 363] width 558 height 32
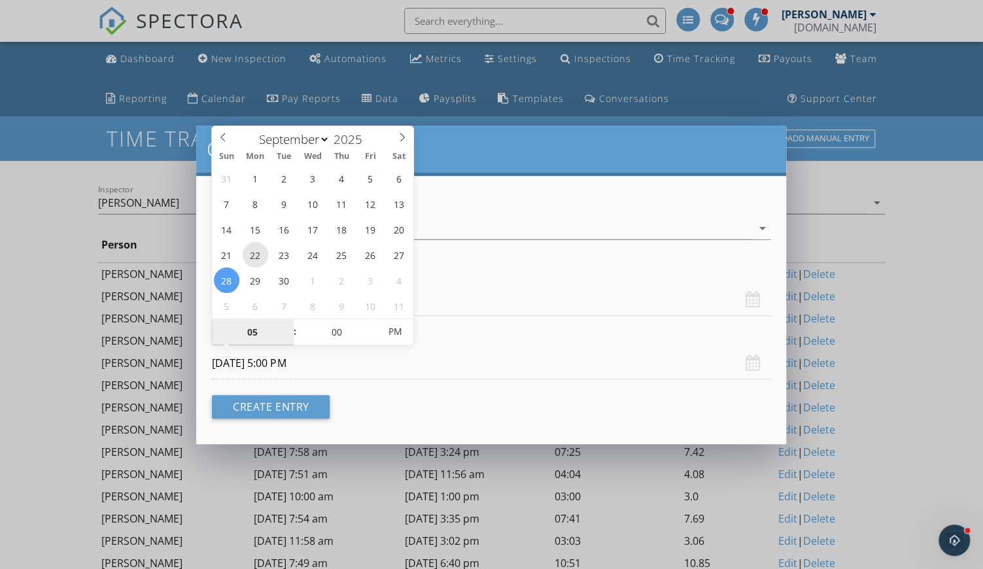
type input "September 22, 2025 5:00 PM"
type input "04"
type input "September 22, 2025 4:00 PM"
click at [288, 339] on span at bounding box center [288, 338] width 9 height 13
type input "03"
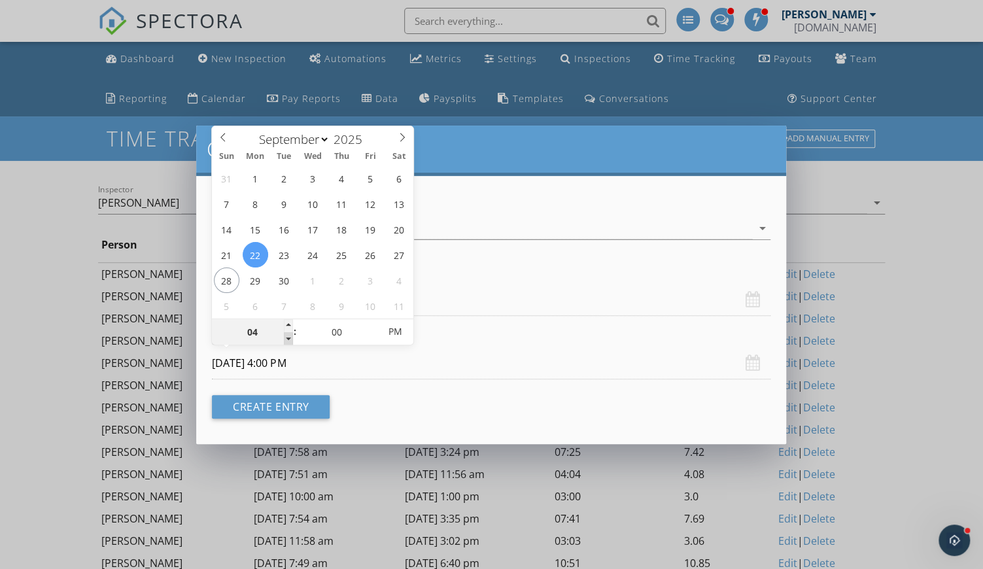
type input "September 22, 2025 3:00 PM"
click at [288, 339] on span at bounding box center [288, 338] width 9 height 13
type input "02"
type input "September 22, 2025 2:00 PM"
click at [288, 339] on span at bounding box center [288, 338] width 9 height 13
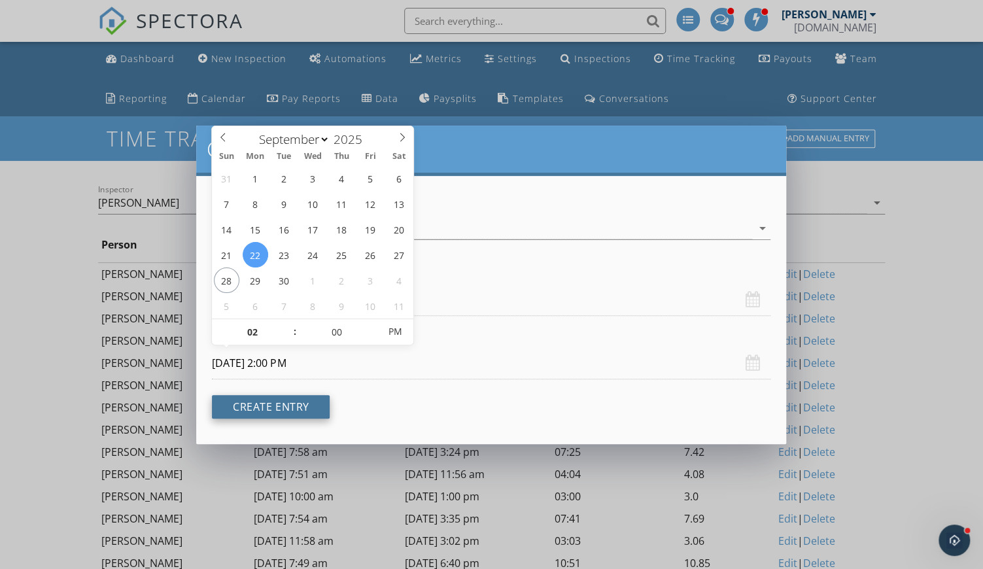
click at [280, 407] on button "Create Entry" at bounding box center [271, 407] width 118 height 24
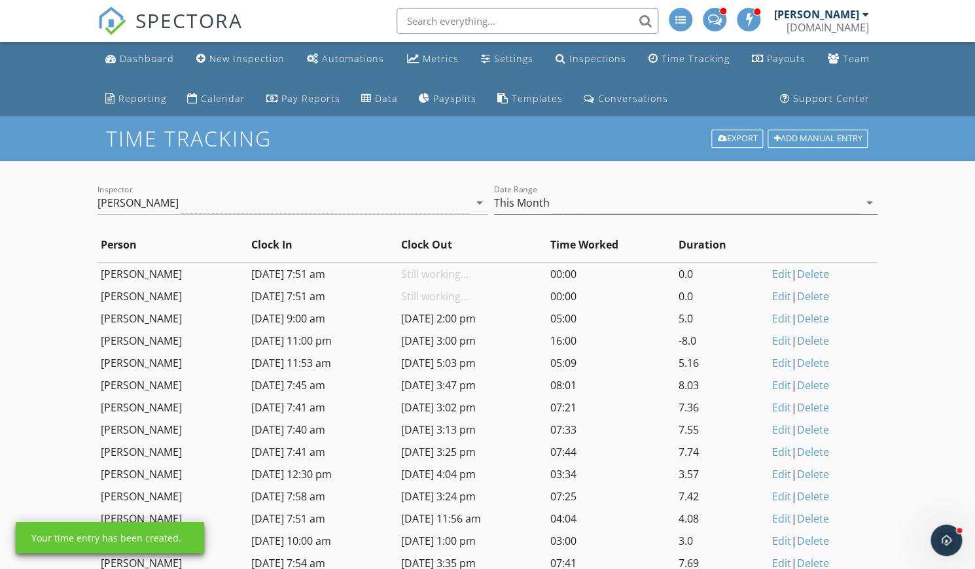
click at [571, 205] on div "This Month" at bounding box center [676, 203] width 365 height 22
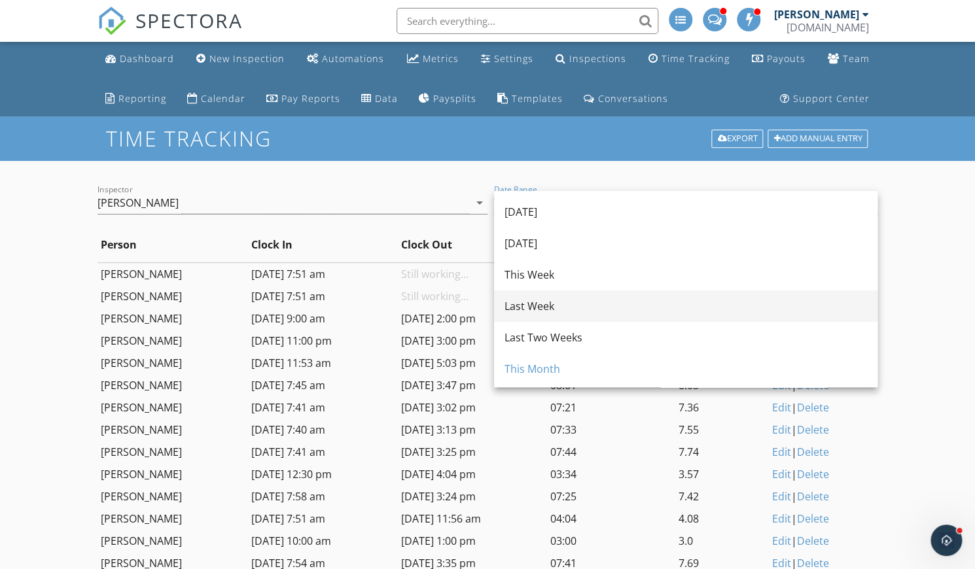
click at [532, 304] on div "Last Week" at bounding box center [685, 306] width 362 height 16
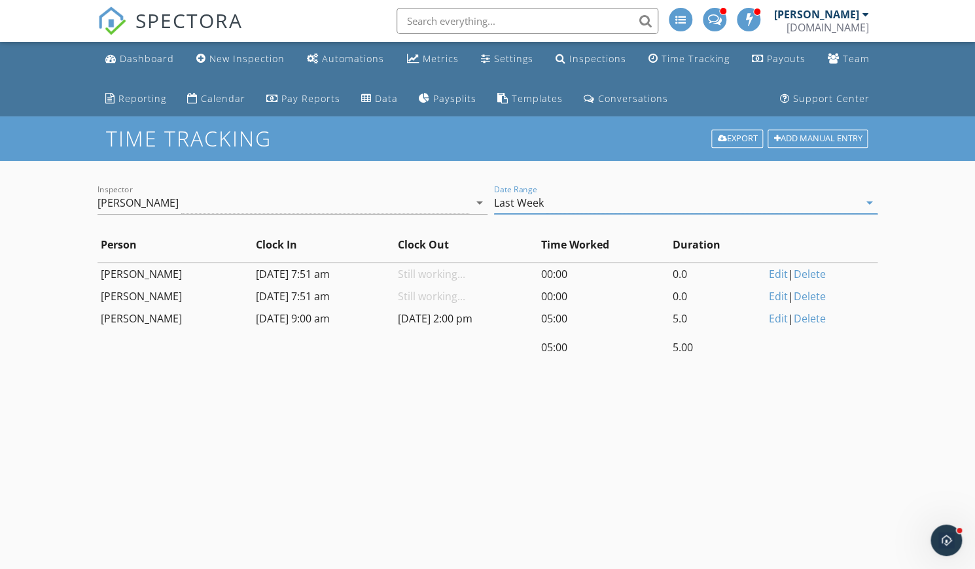
click at [793, 298] on td "Edit | Delete" at bounding box center [821, 296] width 112 height 22
click at [780, 294] on link "Edit" at bounding box center [778, 296] width 19 height 14
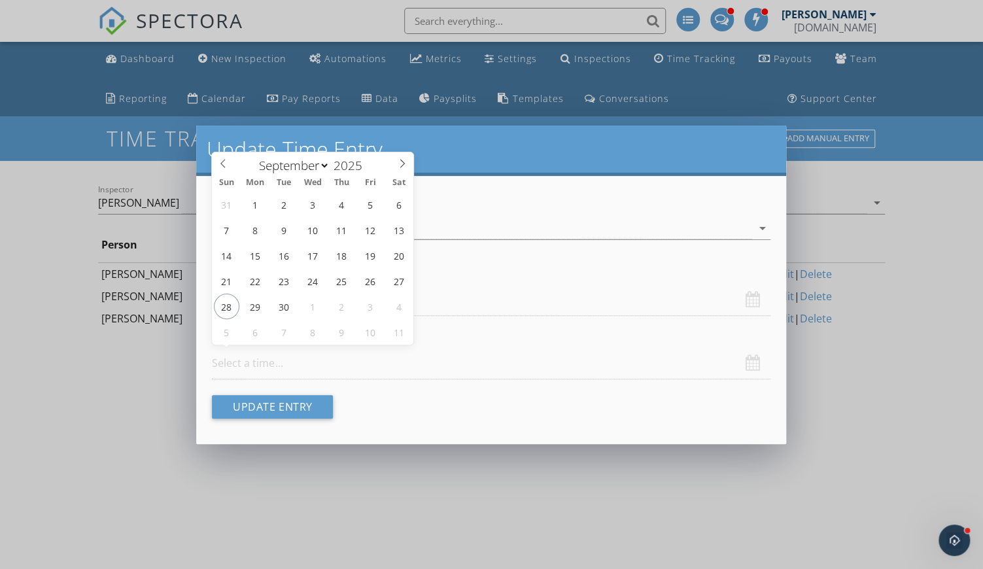
click at [257, 362] on input "text" at bounding box center [491, 363] width 558 height 32
click at [391, 438] on div "Inspector Brandon Hopkins arrow_drop_down Start time September 23, 2025 7:51 AM…" at bounding box center [490, 310] width 589 height 268
click at [370, 396] on div "Inspector Brandon Hopkins arrow_drop_down Start time September 23, 2025 7:51 AM…" at bounding box center [490, 310] width 589 height 268
click at [549, 239] on div "Brandon Hopkins arrow_drop_down" at bounding box center [491, 229] width 558 height 22
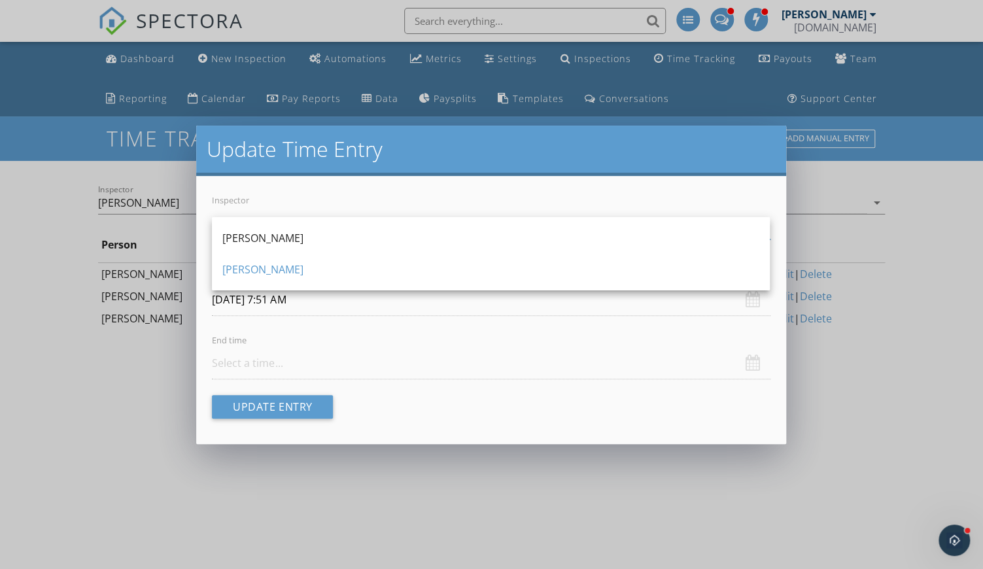
click at [432, 392] on div "Inspector Brandon Hopkins arrow_drop_down Start time September 23, 2025 7:51 AM…" at bounding box center [490, 310] width 589 height 268
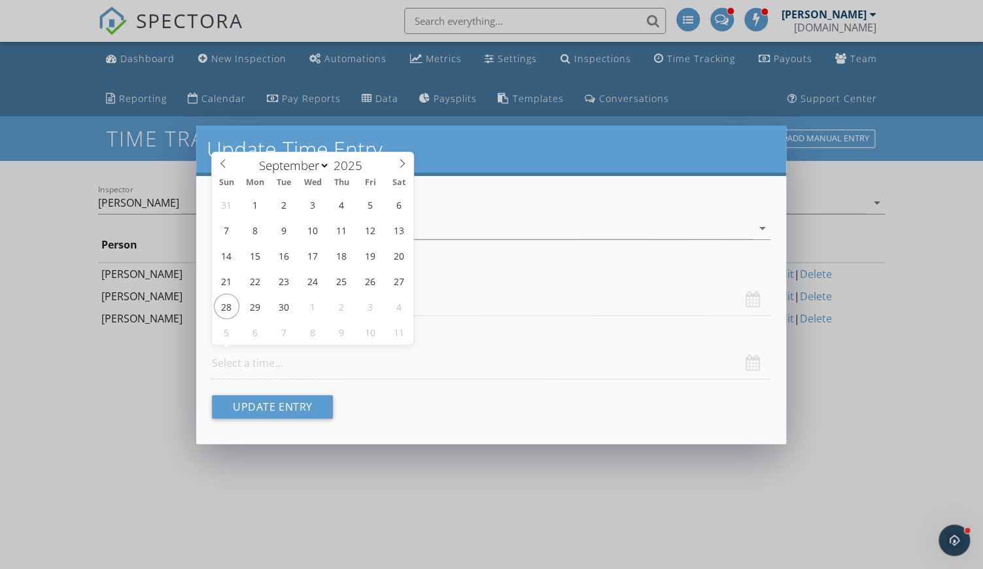
click at [258, 368] on input "text" at bounding box center [491, 363] width 558 height 32
click at [524, 479] on div "Update Time Entry Inspector Brandon Hopkins arrow_drop_down Start time Septembe…" at bounding box center [491, 284] width 983 height 569
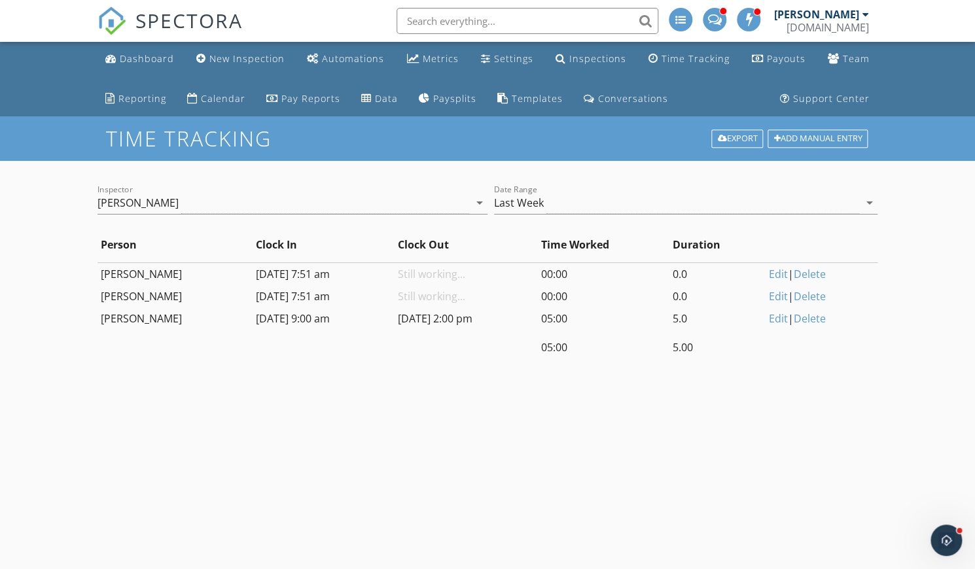
click at [783, 298] on link "Edit" at bounding box center [778, 296] width 19 height 14
select select "8"
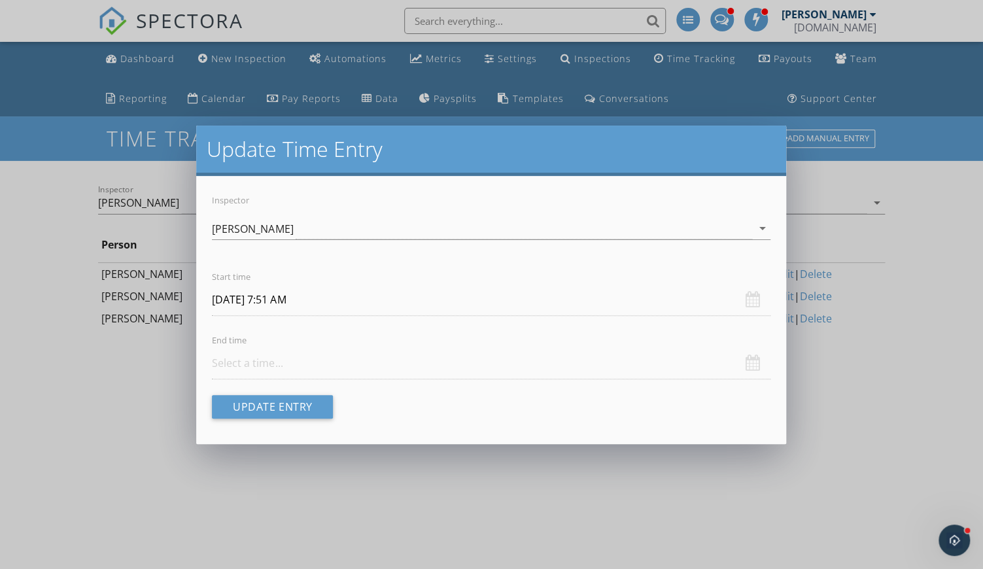
click at [264, 358] on input "text" at bounding box center [491, 363] width 558 height 32
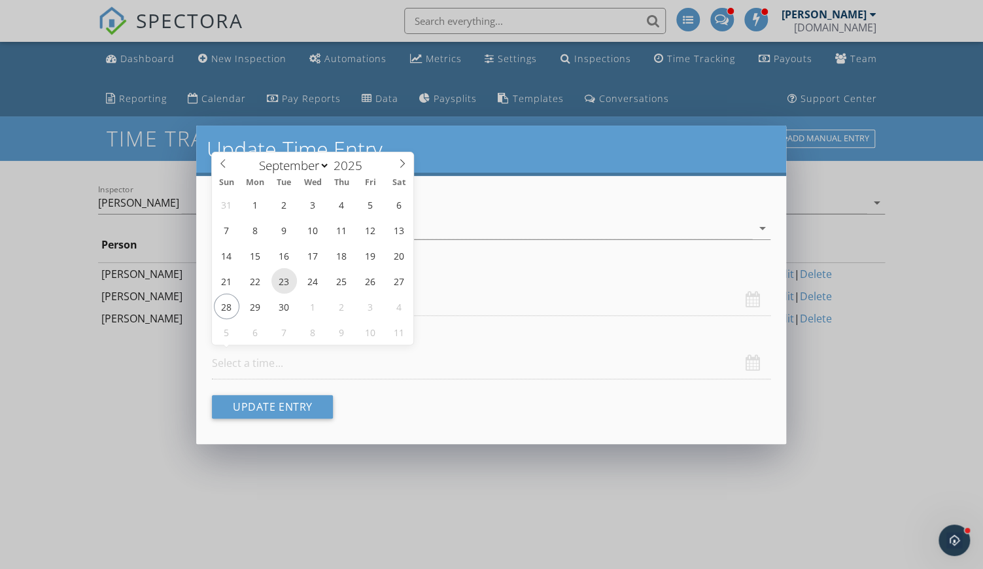
type input "September 23, 2025 12:00 PM"
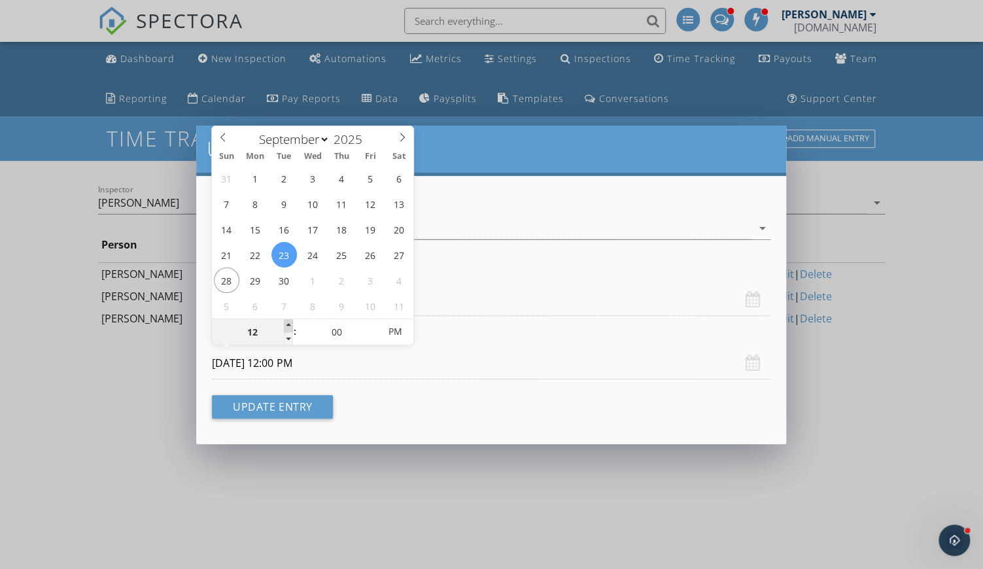
type input "01"
type input "September 23, 2025 1:00 PM"
click at [287, 325] on span at bounding box center [288, 325] width 9 height 13
type input "02"
type input "September 23, 2025 2:00 PM"
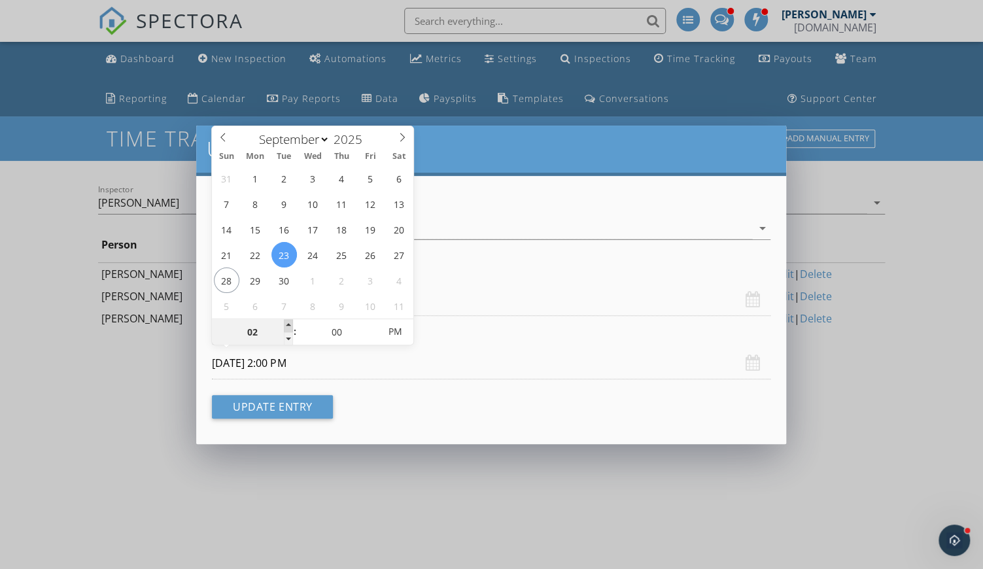
click at [287, 325] on span at bounding box center [288, 325] width 9 height 13
type input "03"
type input "September 23, 2025 3:00 PM"
click at [287, 325] on span at bounding box center [288, 325] width 9 height 13
type input "04"
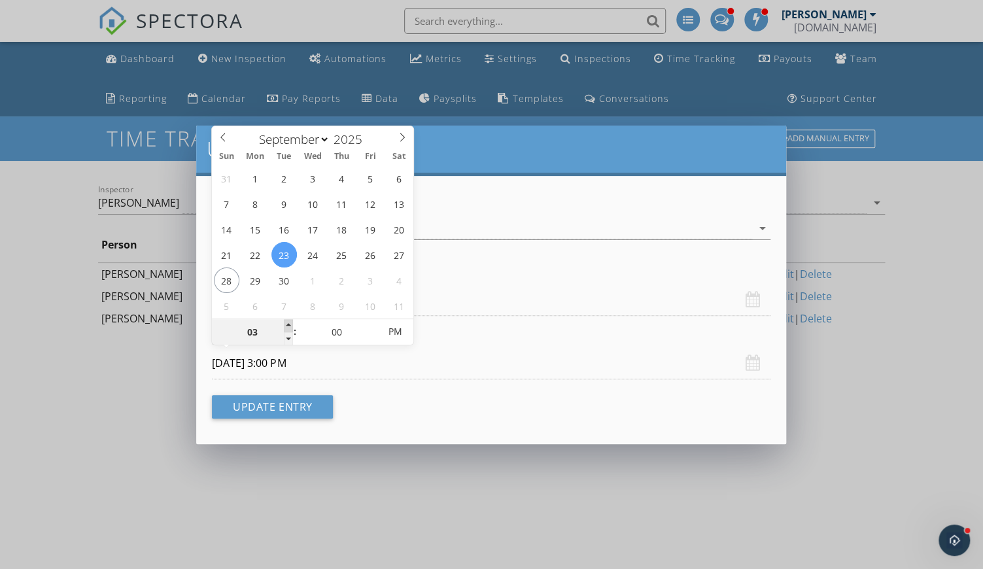
type input "September 23, 2025 4:00 PM"
click at [287, 325] on span at bounding box center [288, 325] width 9 height 13
type input "05"
type input "September 23, 2025 5:00 PM"
click at [287, 325] on span at bounding box center [288, 325] width 9 height 13
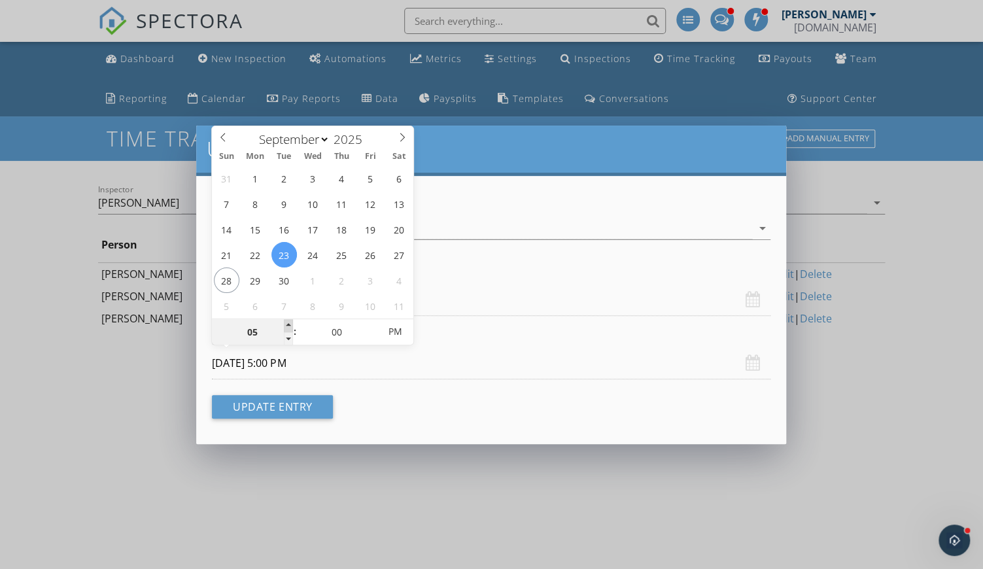
type input "06"
type input "September 23, 2025 6:00 PM"
click at [287, 325] on span at bounding box center [288, 325] width 9 height 13
click at [321, 404] on button "Update Entry" at bounding box center [272, 407] width 121 height 24
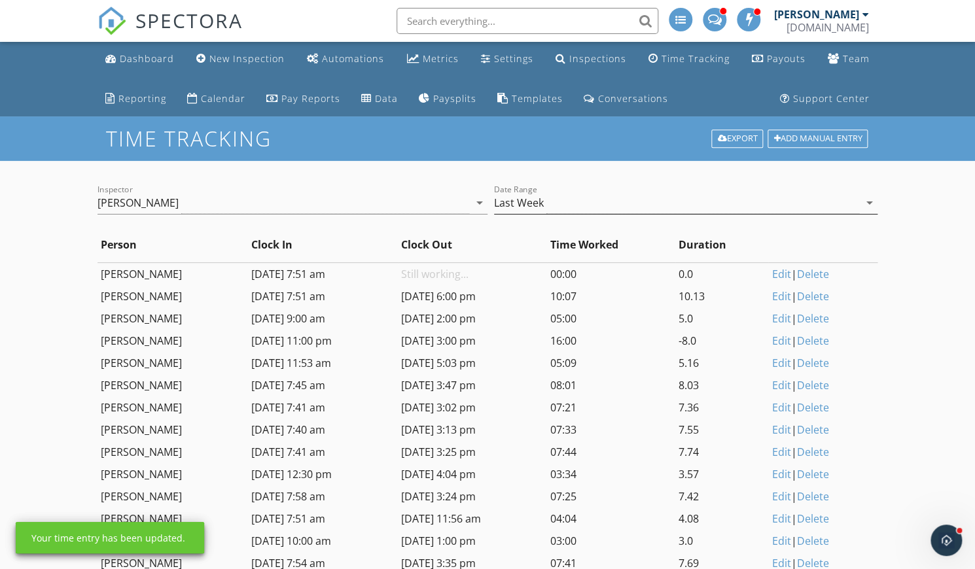
click at [580, 203] on div "Last Week" at bounding box center [676, 203] width 365 height 22
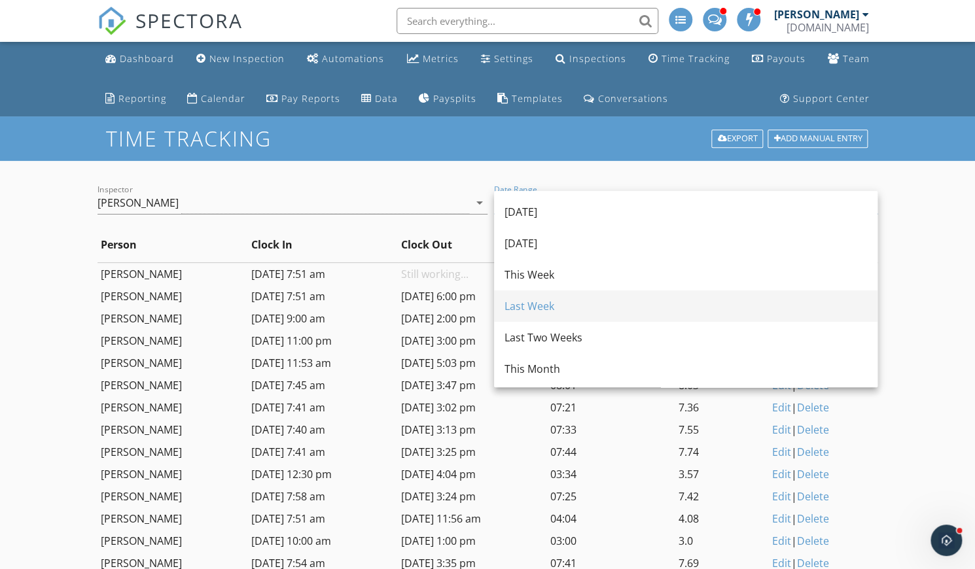
click at [540, 314] on div "Last Week" at bounding box center [685, 305] width 362 height 31
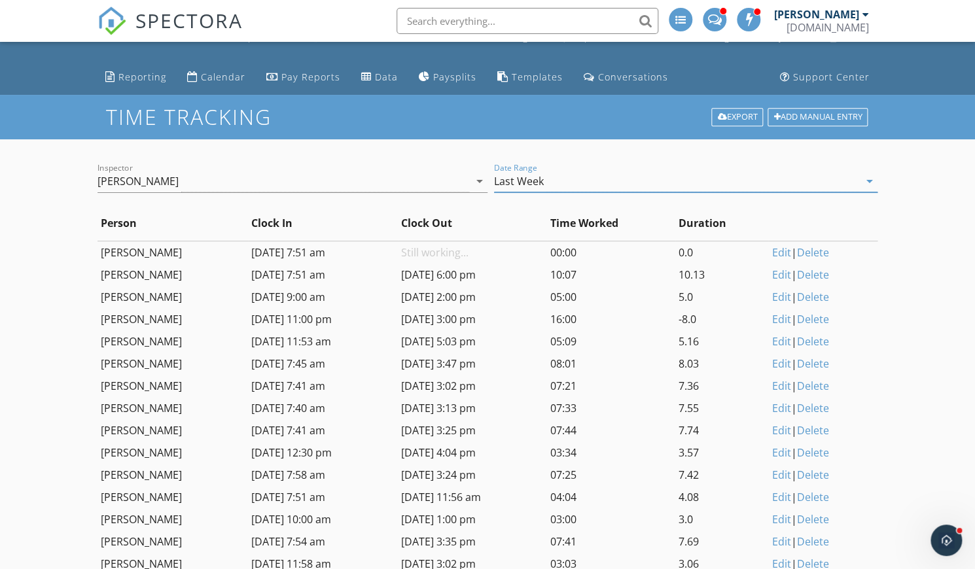
scroll to position [19, 0]
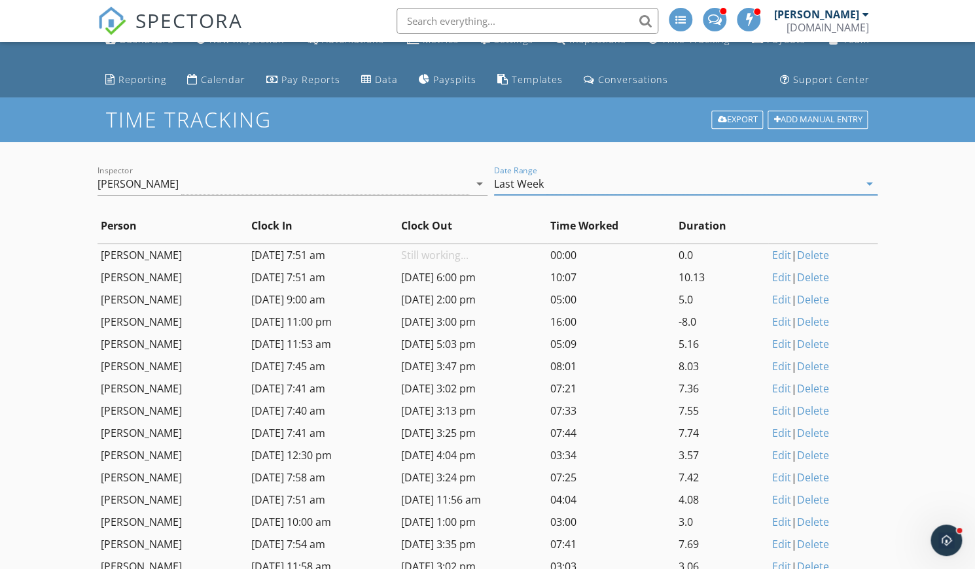
click at [285, 150] on div "Inspector Brandon Hopkins arrow_drop_down Date Range Last Week arrow_drop_down …" at bounding box center [487, 511] width 780 height 738
click at [542, 179] on div "Last Week" at bounding box center [519, 184] width 50 height 12
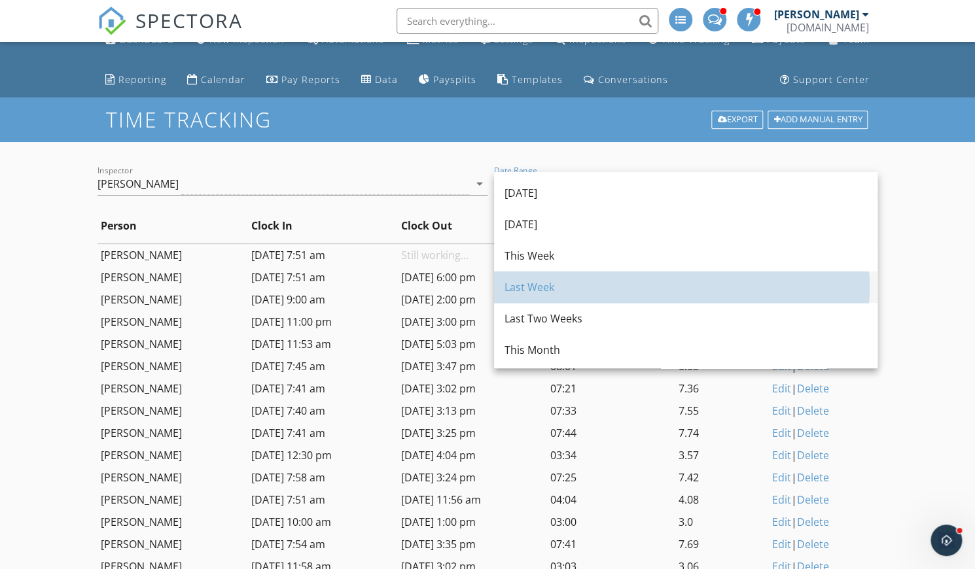
click at [530, 279] on div "Last Week" at bounding box center [685, 287] width 362 height 16
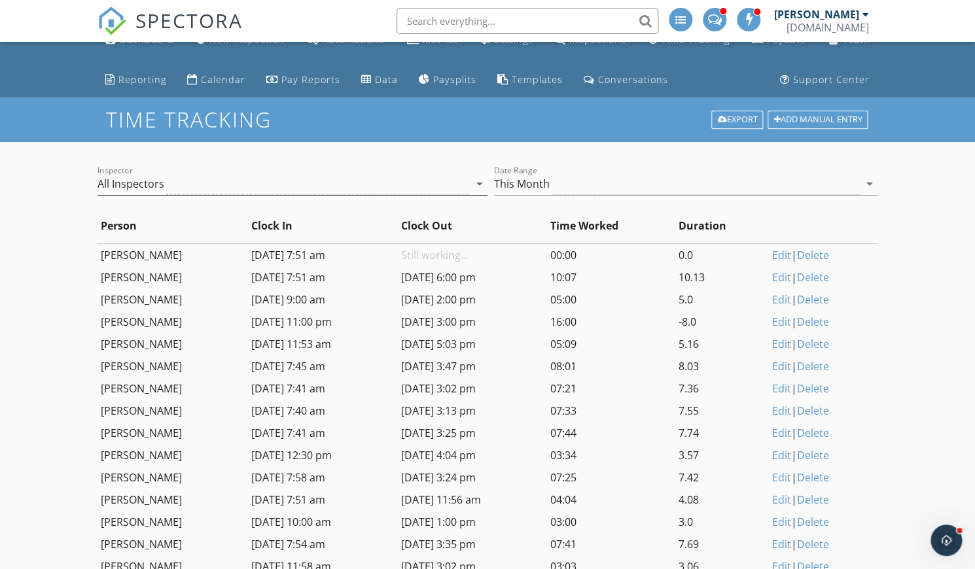
click at [190, 185] on div "All Inspectors" at bounding box center [283, 184] width 372 height 22
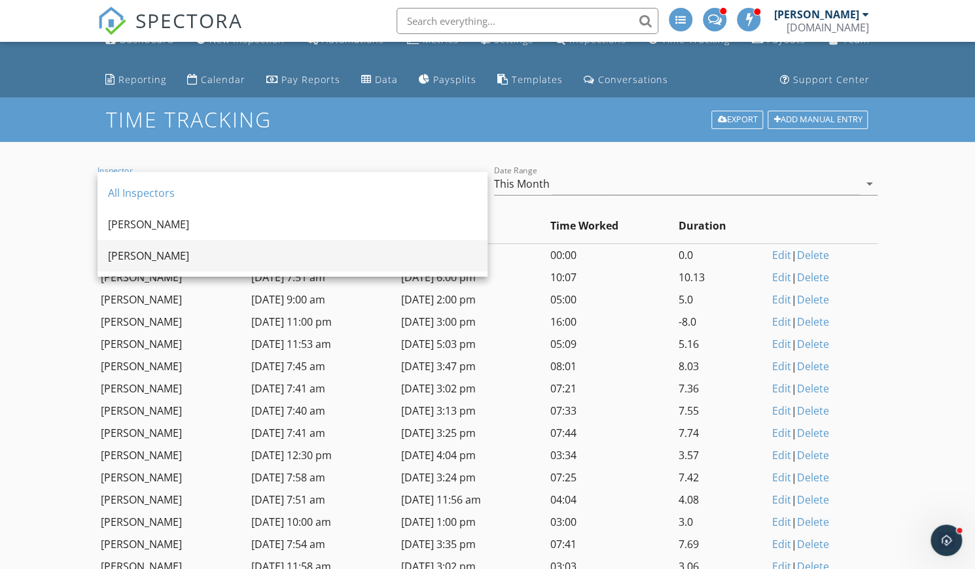
click at [154, 253] on div "Brandon Hopkins" at bounding box center [292, 256] width 369 height 16
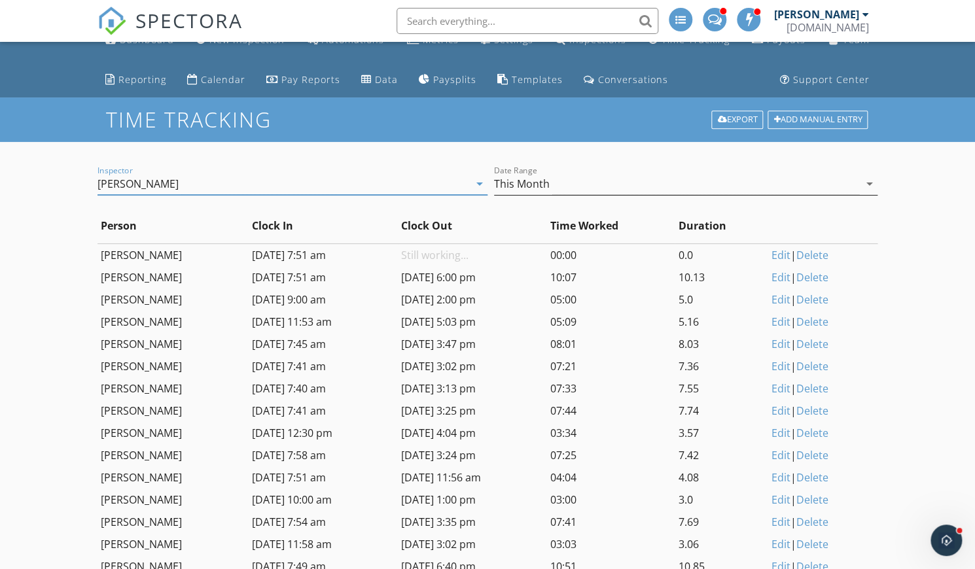
click at [538, 183] on div "This Month" at bounding box center [522, 184] width 56 height 12
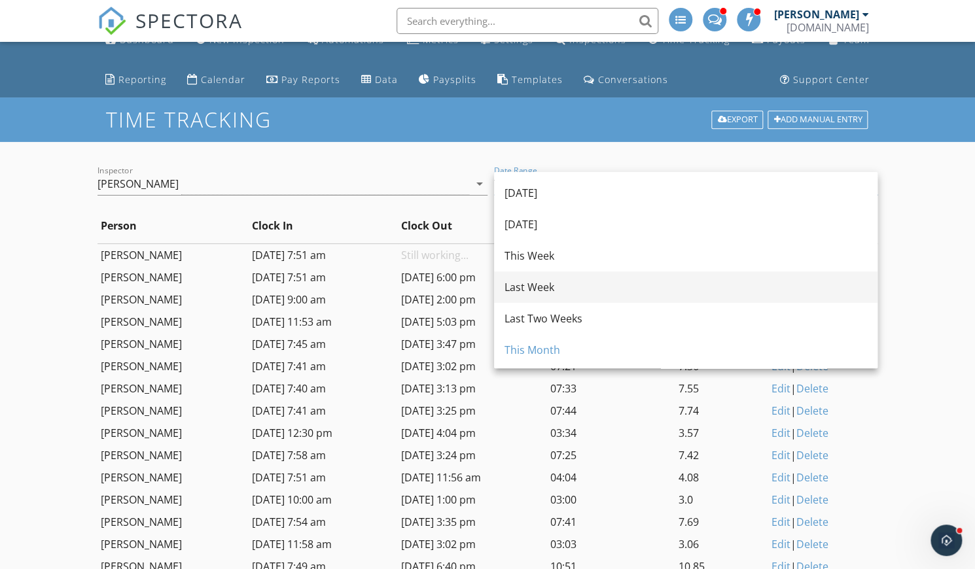
click at [531, 287] on div "Last Week" at bounding box center [685, 287] width 362 height 16
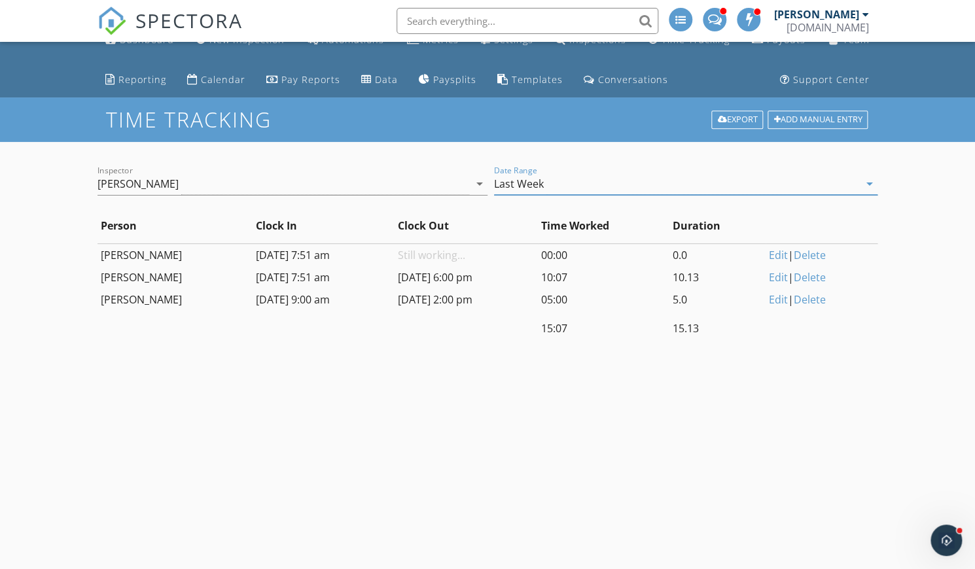
click at [779, 255] on link "Edit" at bounding box center [778, 255] width 19 height 14
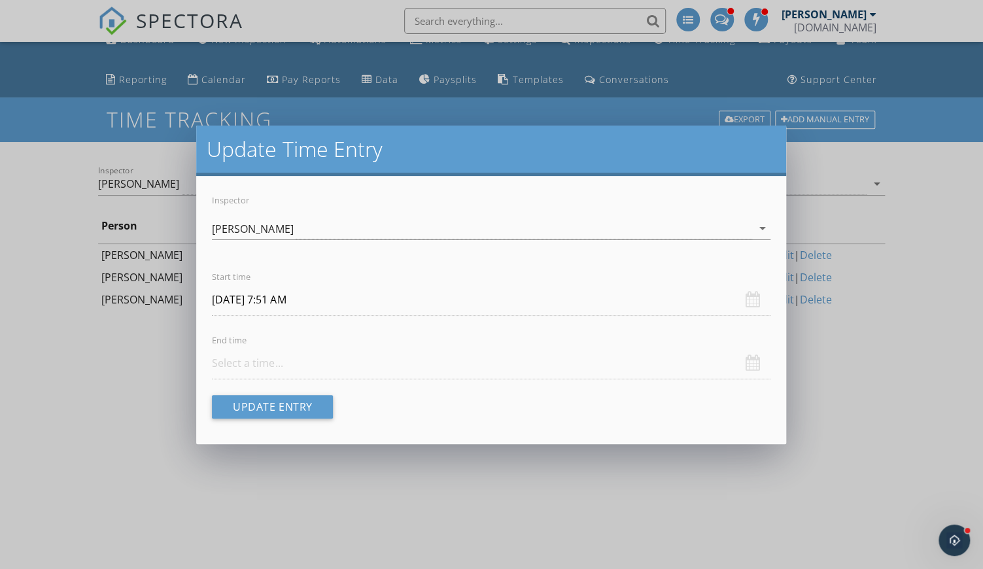
click at [234, 368] on input "text" at bounding box center [491, 363] width 558 height 32
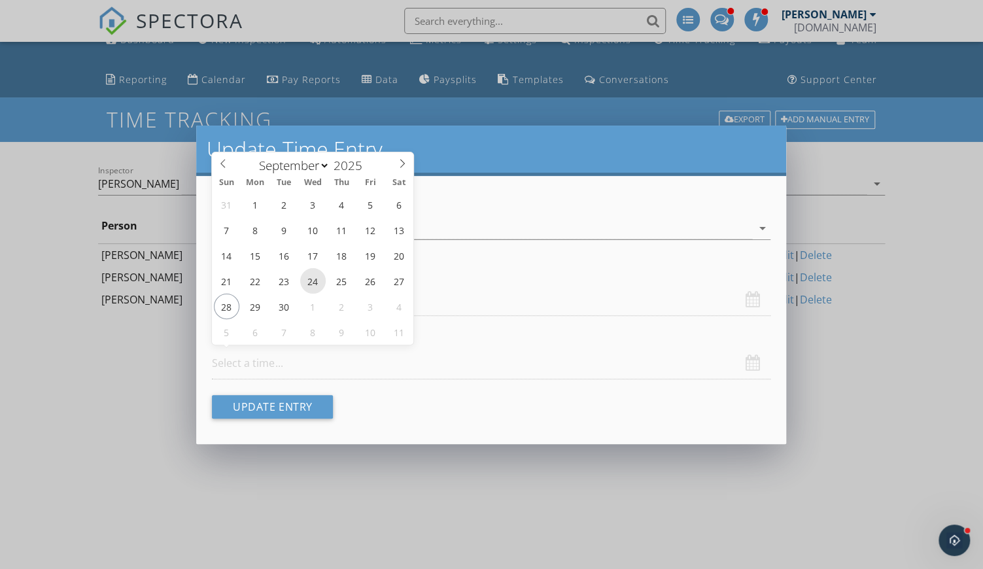
type input "September 24, 2025 12:00 PM"
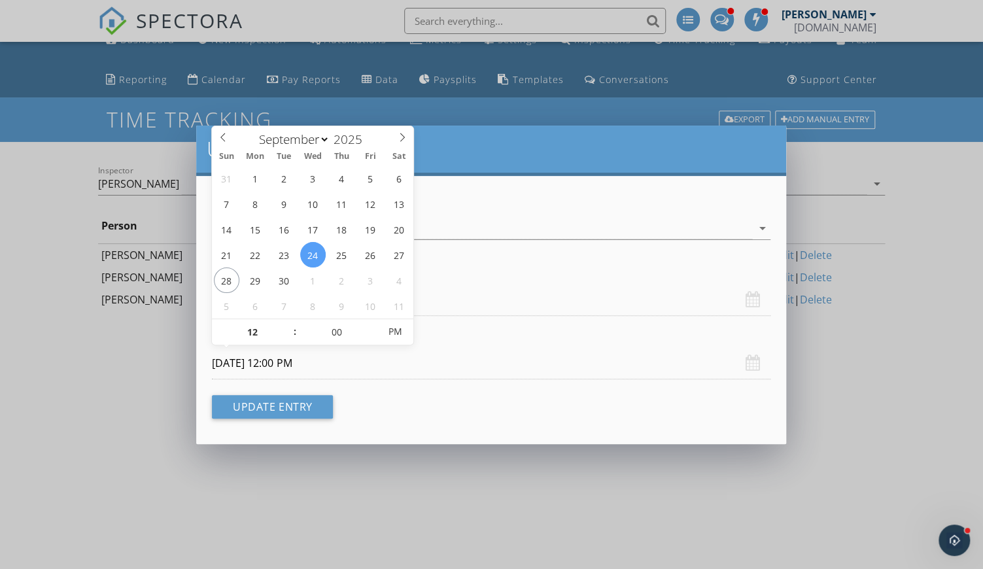
click at [403, 409] on div "Inspector Brandon Hopkins arrow_drop_down Start time September 24, 2025 7:51 AM…" at bounding box center [490, 310] width 589 height 268
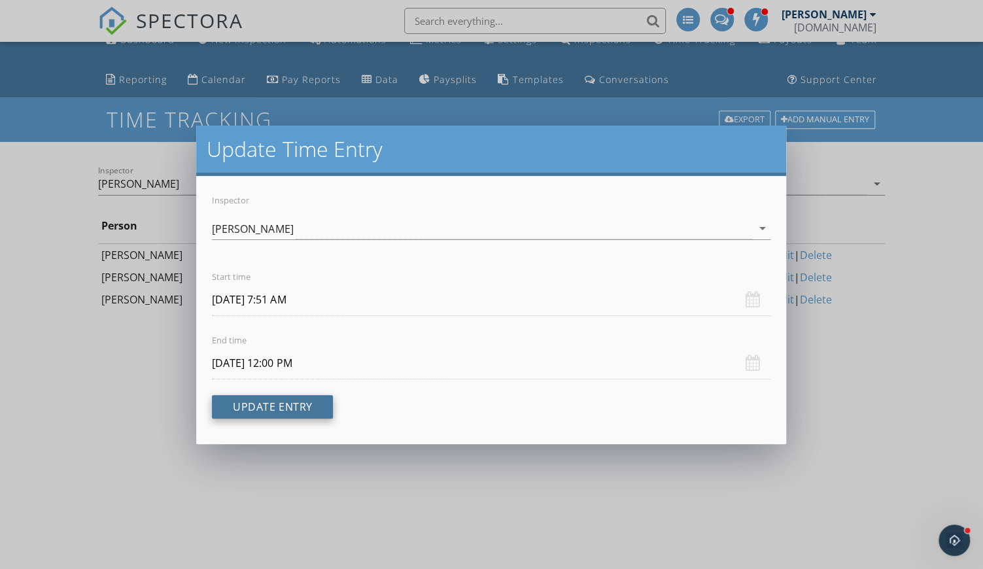
click at [279, 404] on button "Update Entry" at bounding box center [272, 407] width 121 height 24
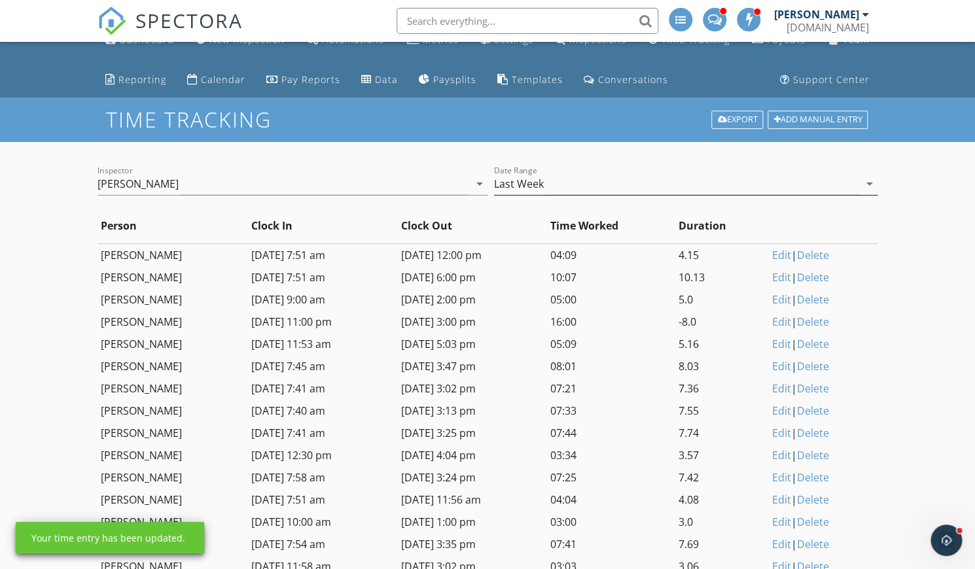
click at [574, 189] on div "Last Week" at bounding box center [676, 184] width 365 height 22
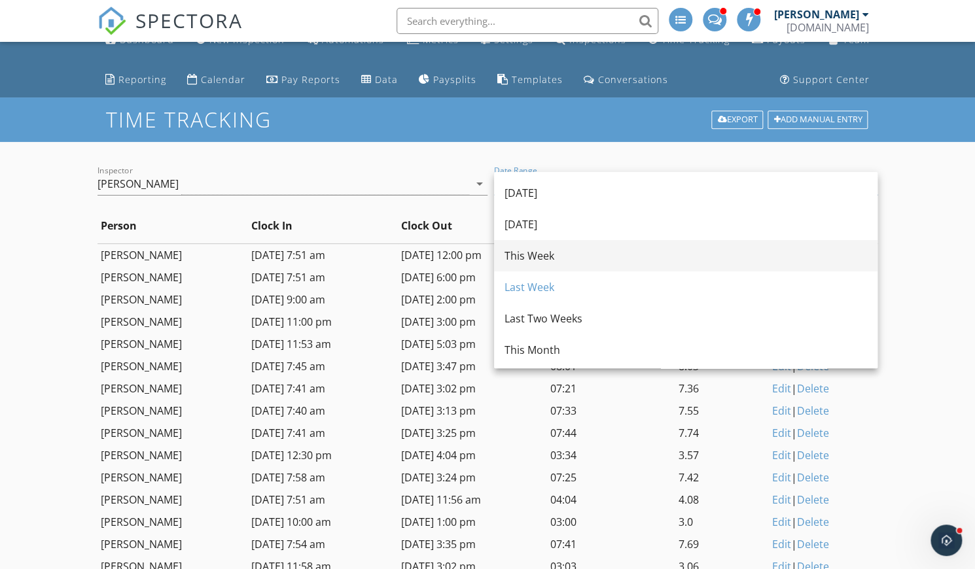
click at [540, 263] on div "This Week" at bounding box center [685, 255] width 362 height 31
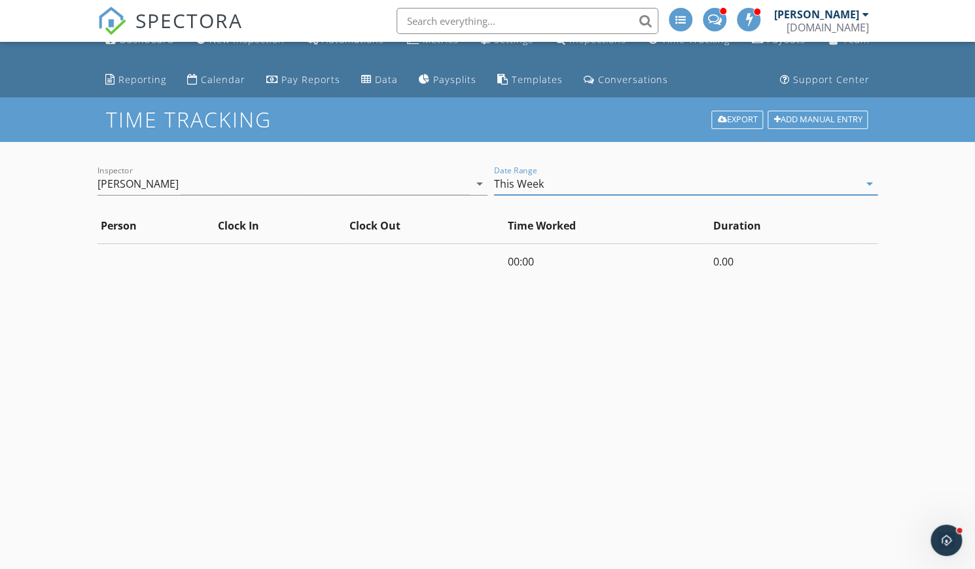
click at [557, 174] on div "This Week" at bounding box center [676, 184] width 365 height 22
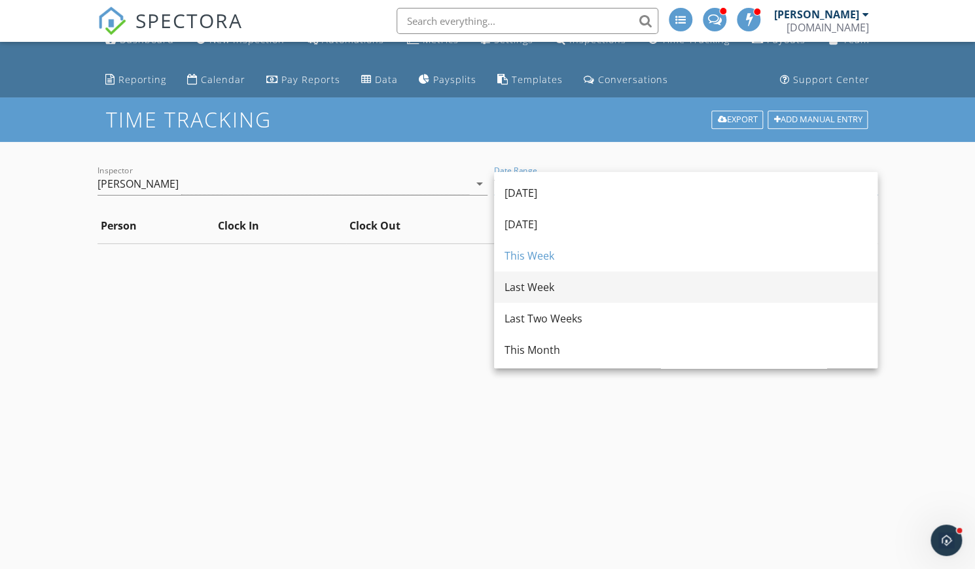
click at [536, 285] on div "Last Week" at bounding box center [685, 287] width 362 height 16
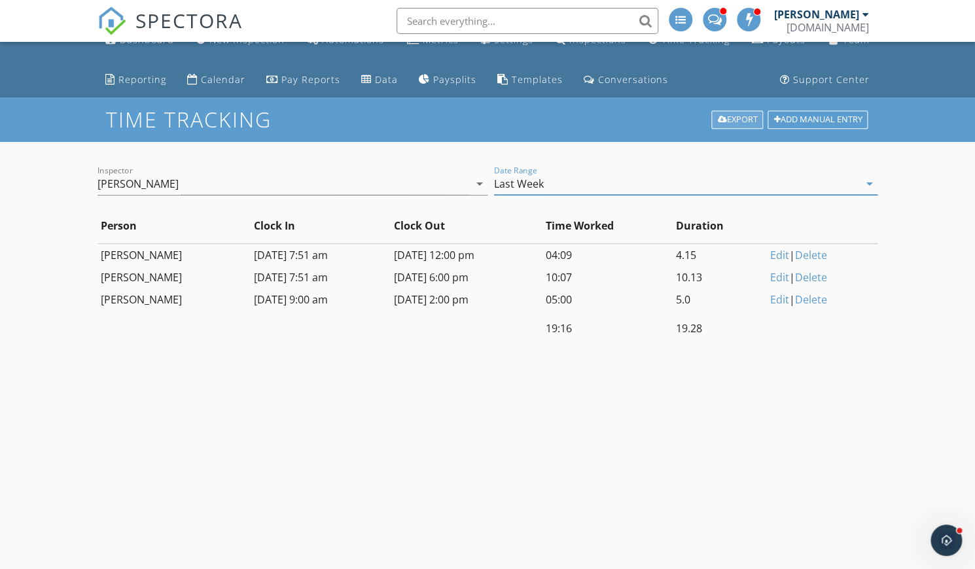
click at [746, 117] on link "Export" at bounding box center [737, 120] width 52 height 18
